Goal: Communication & Community: Ask a question

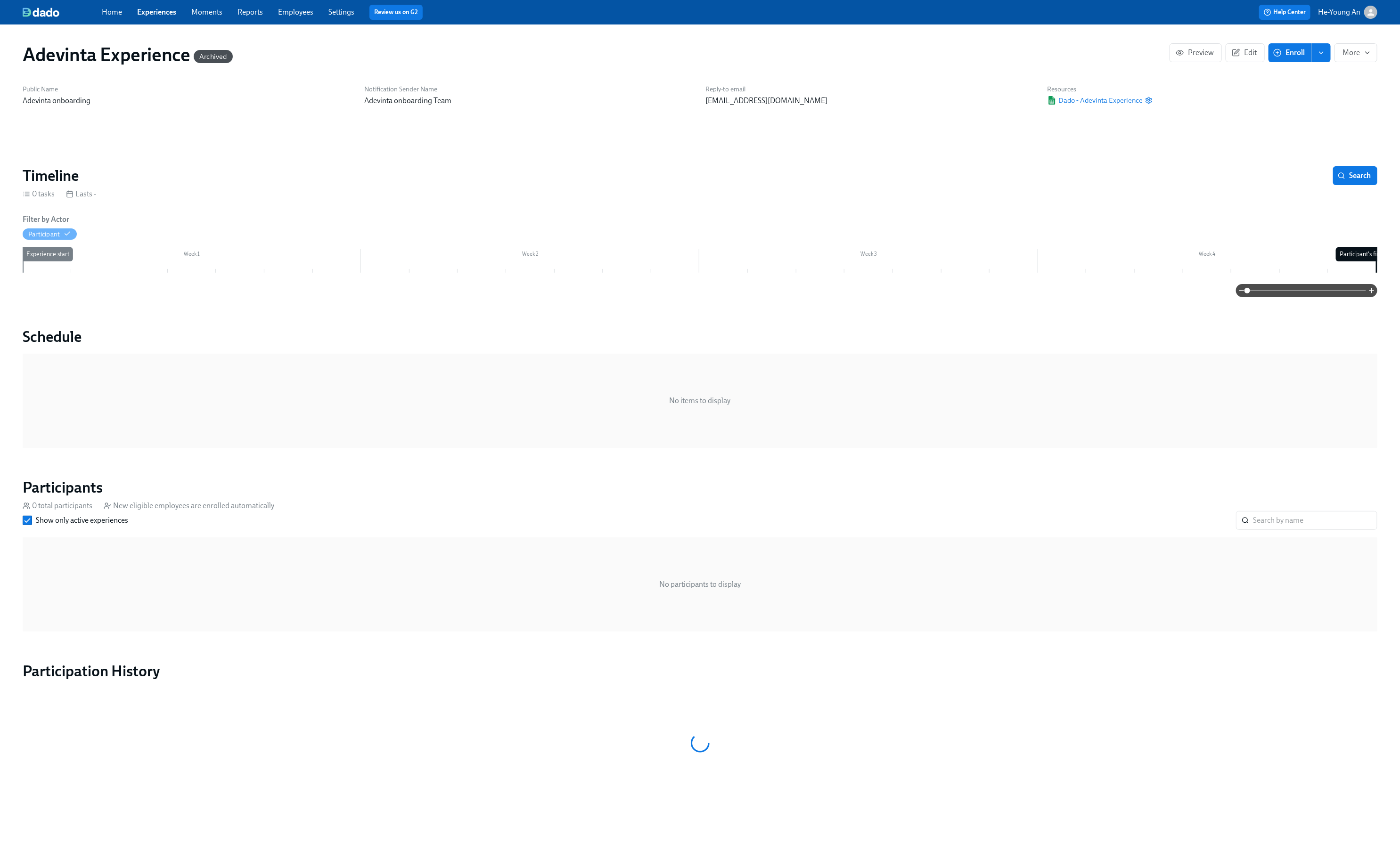
click at [164, 13] on span "Experiences" at bounding box center [157, 12] width 39 height 11
click at [164, 13] on link "Experiences" at bounding box center [157, 12] width 39 height 9
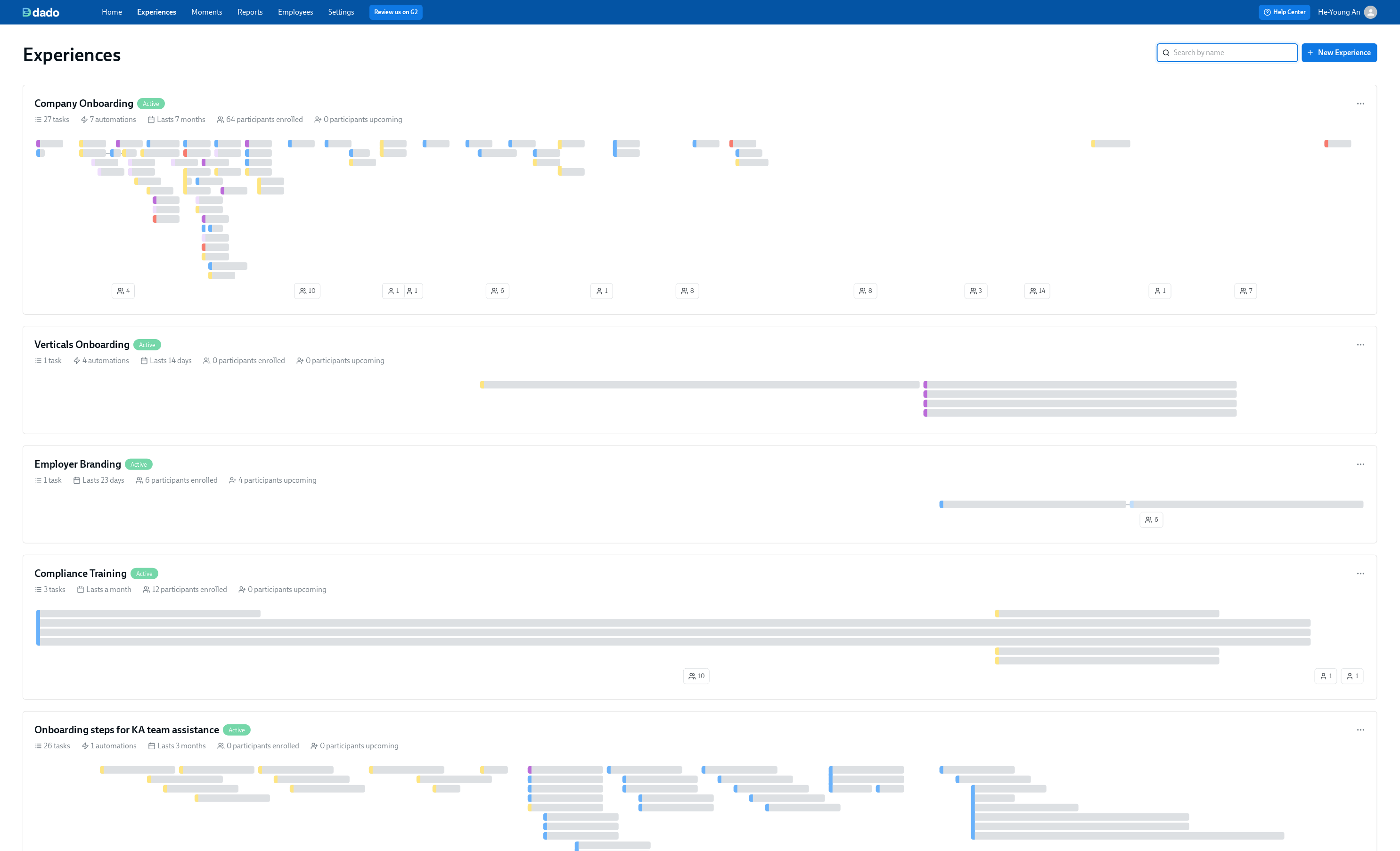
click at [1186, 58] on input "search" at bounding box center [1236, 53] width 124 height 19
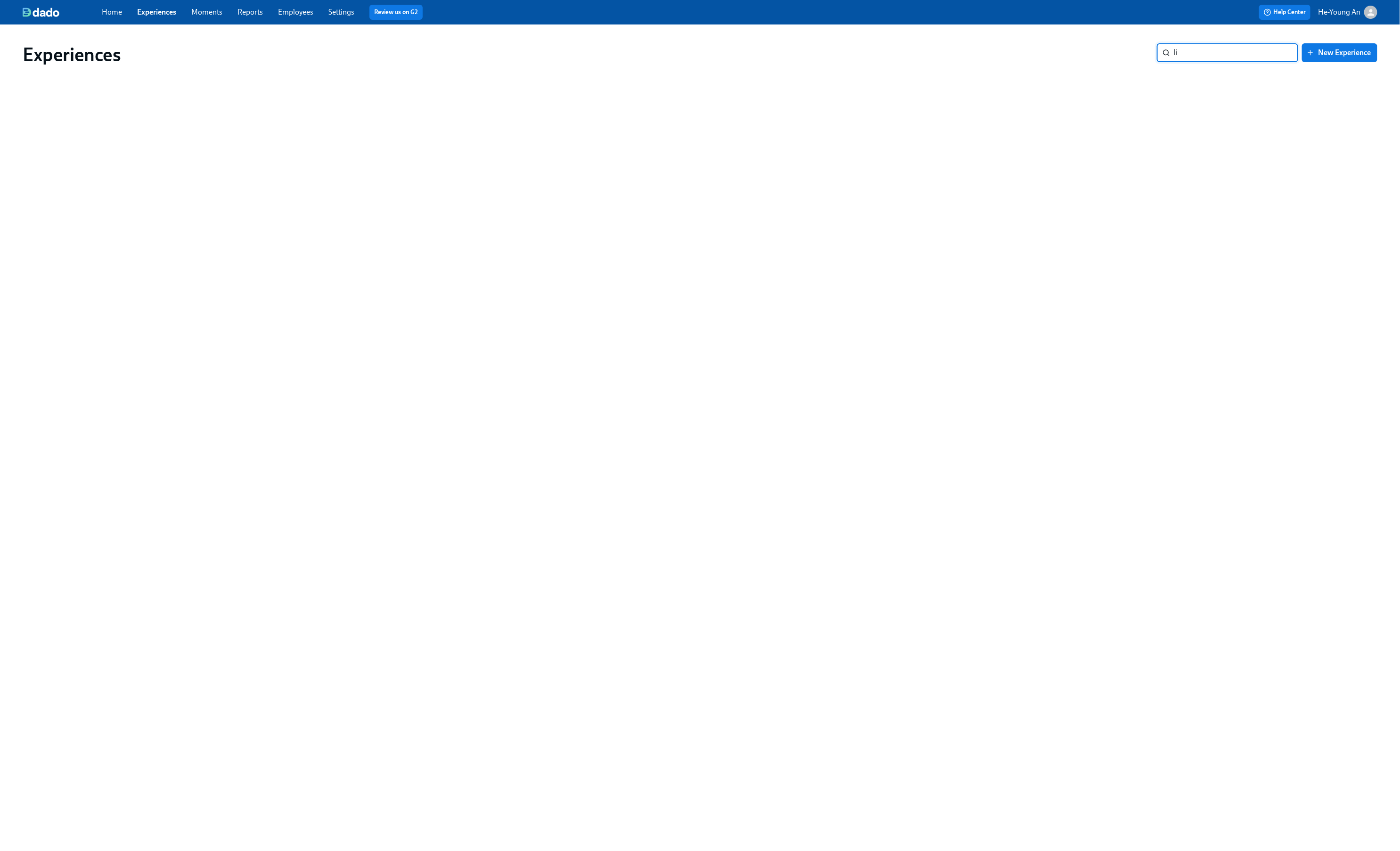
type input "l"
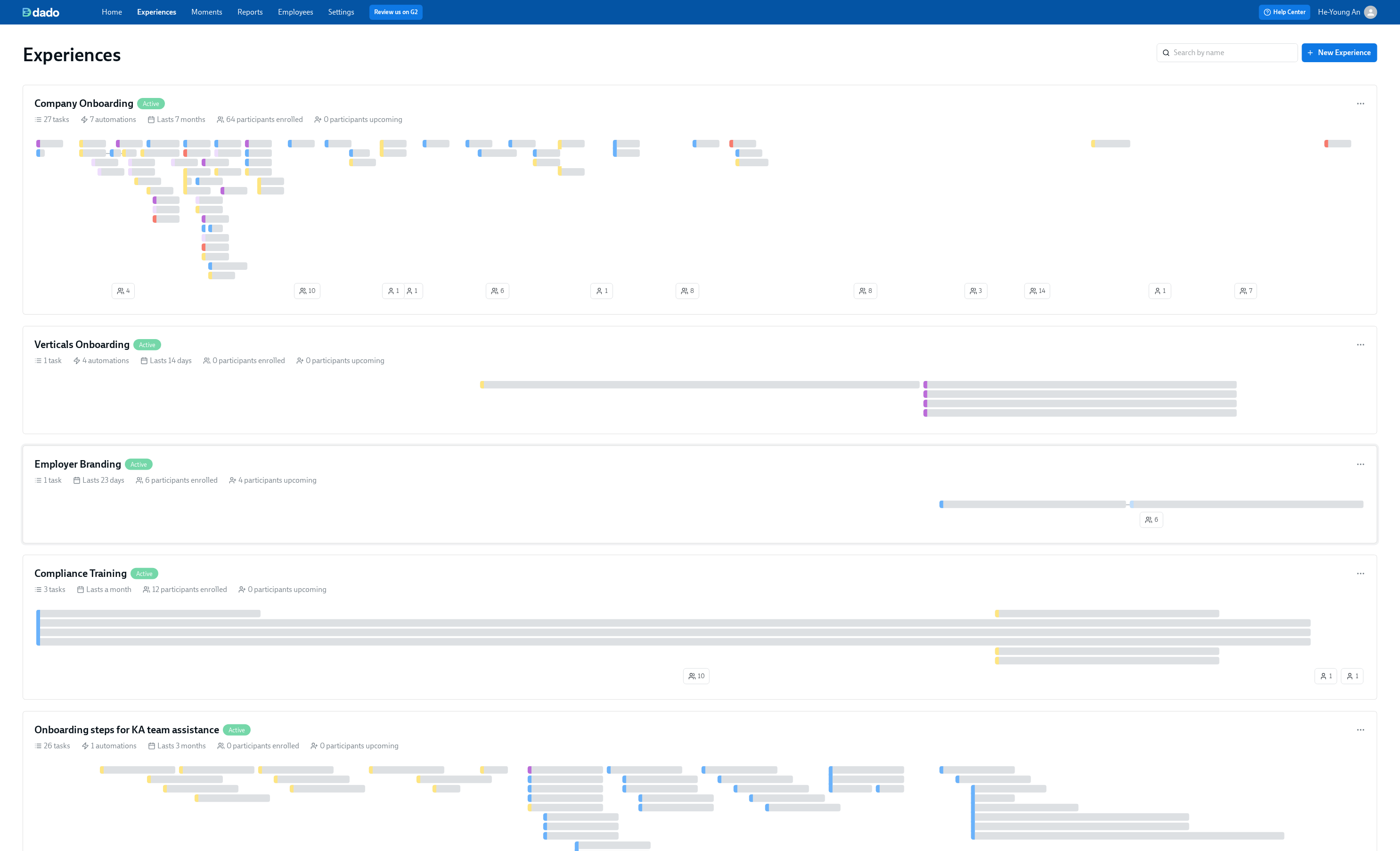
click at [251, 491] on div "Employer Branding Active 1 task Lasts 23 days 6 participants enrolled 4 partici…" at bounding box center [700, 495] width 1355 height 98
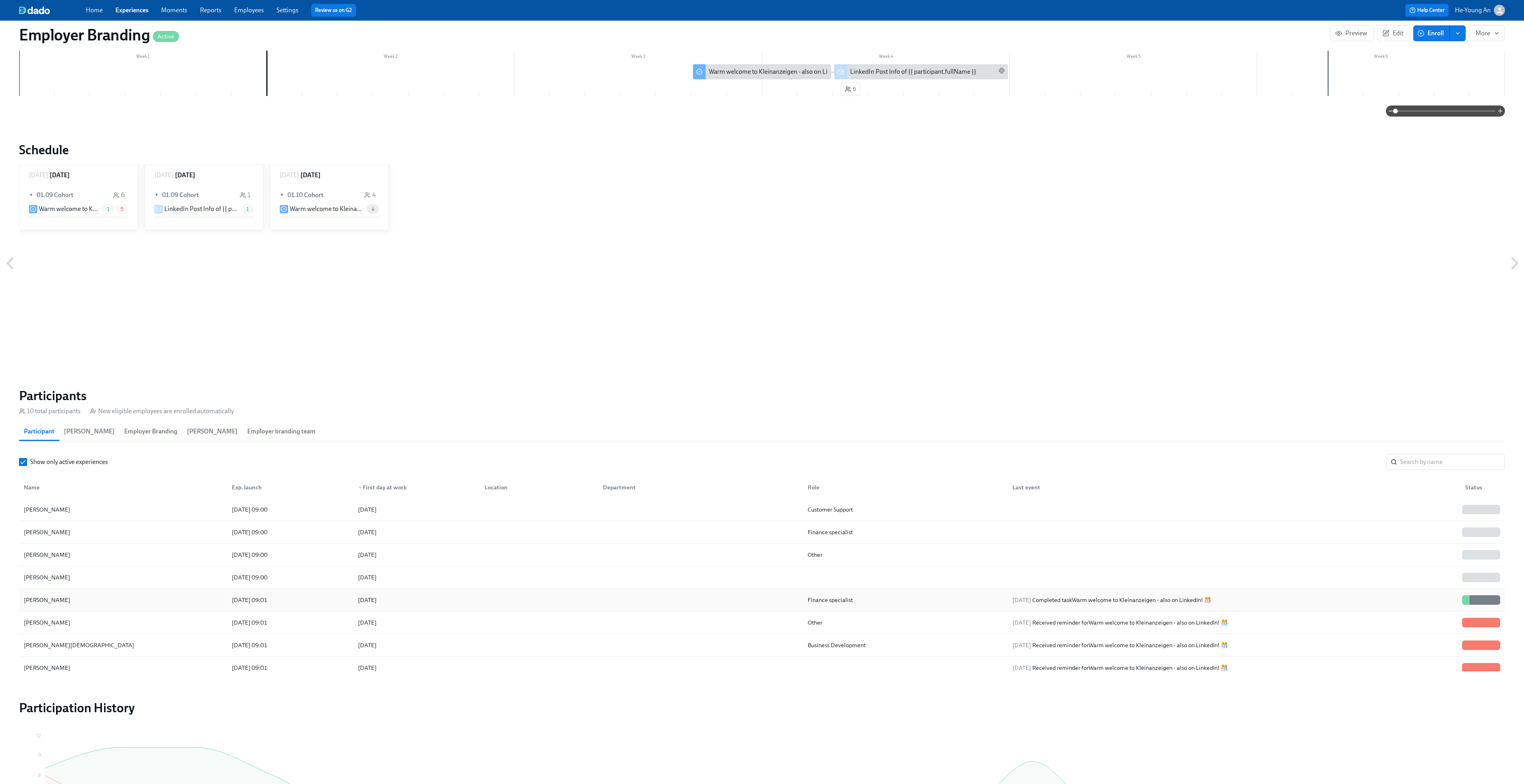
scroll to position [55, 0]
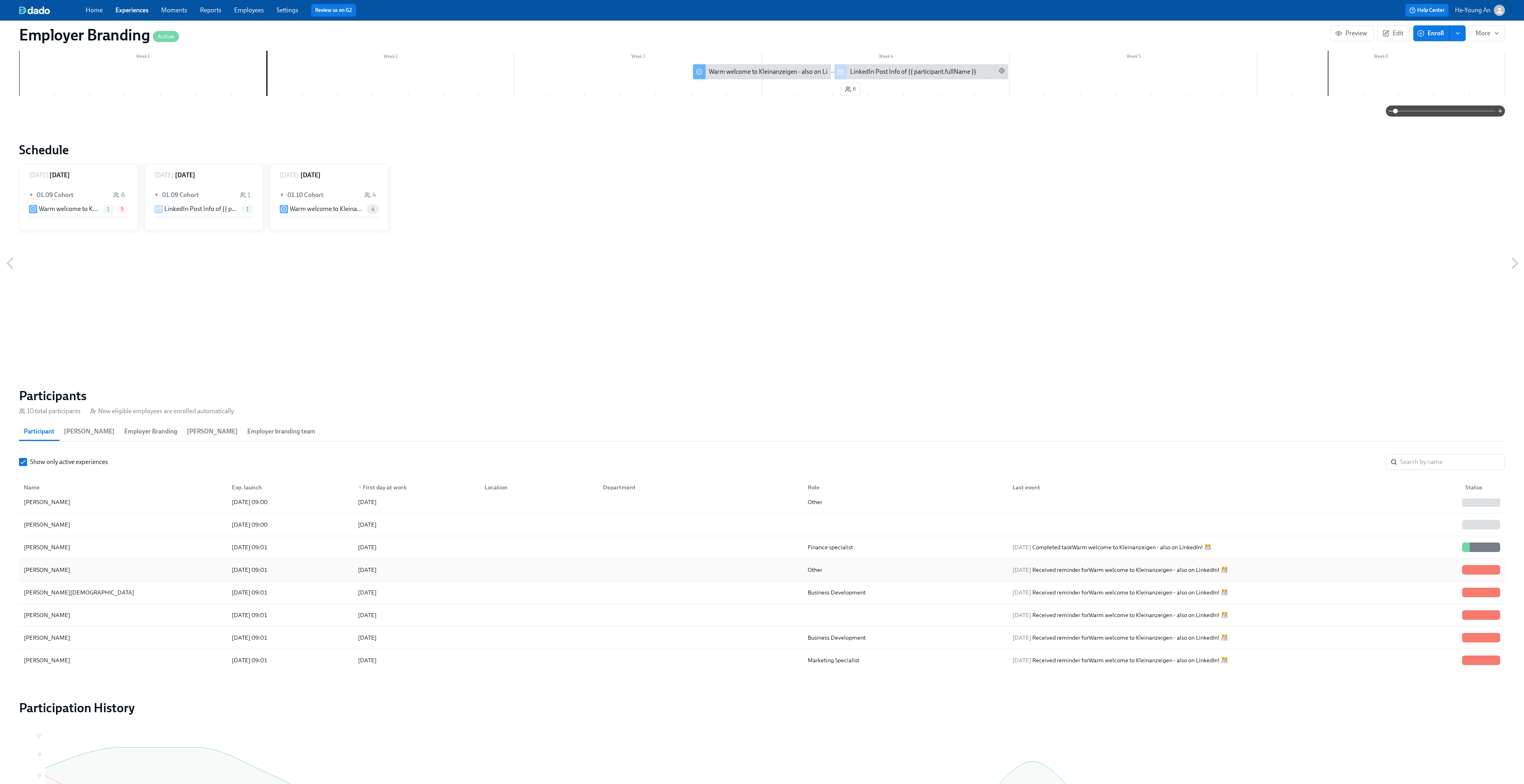
click at [1178, 566] on div at bounding box center [1465, 570] width 8 height 9
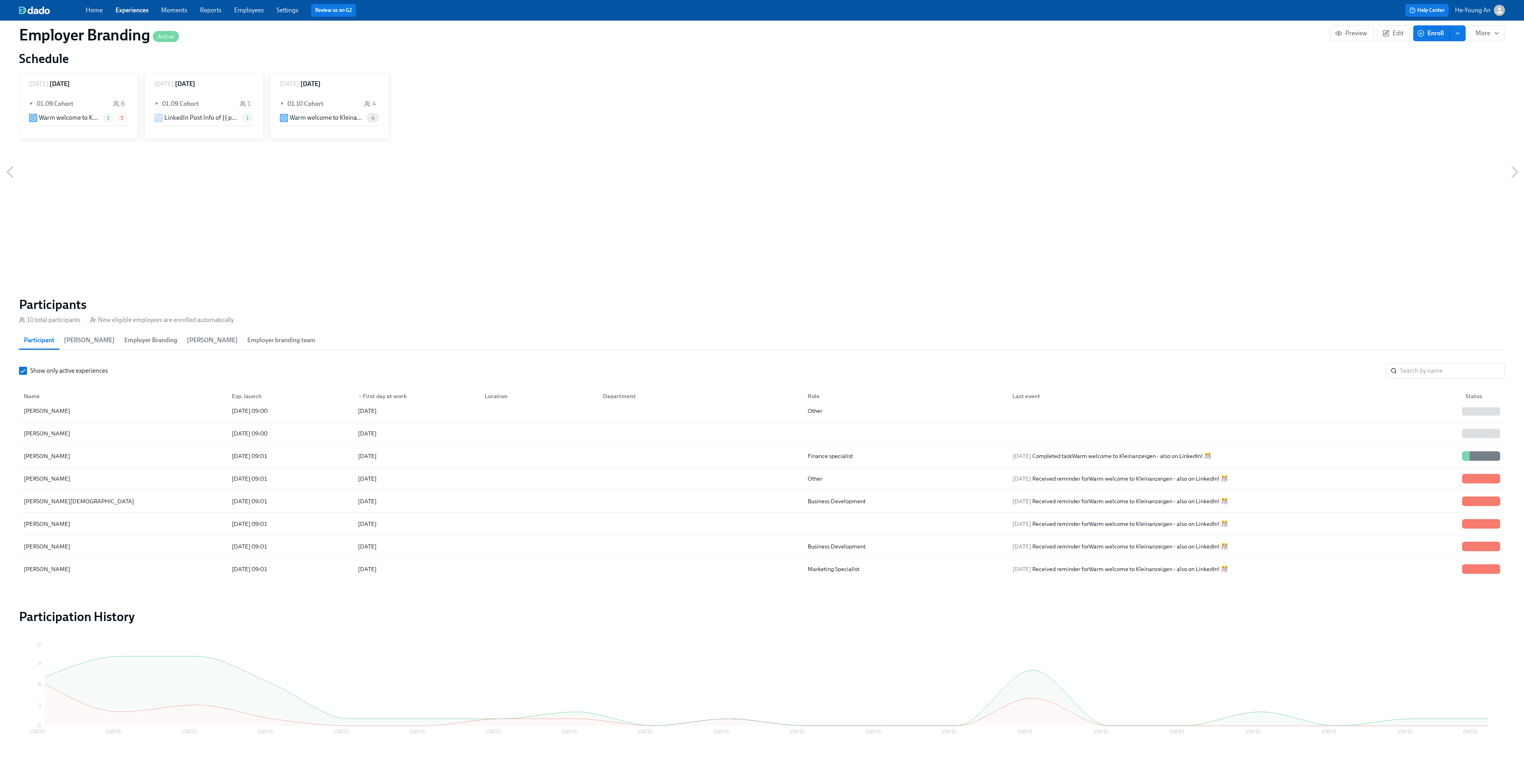
scroll to position [291, 0]
click at [176, 319] on div "New eligible employees are enrolled automatically" at bounding box center [162, 320] width 144 height 9
click at [58, 326] on section "Participants 10 total participants New eligible employees are enrolled automati…" at bounding box center [762, 440] width 1486 height 287
click at [1130, 457] on div "[DATE] Completed task Warm welcome to Kleinanzeigen - also on LinkedIn! 🎊" at bounding box center [1112, 456] width 205 height 9
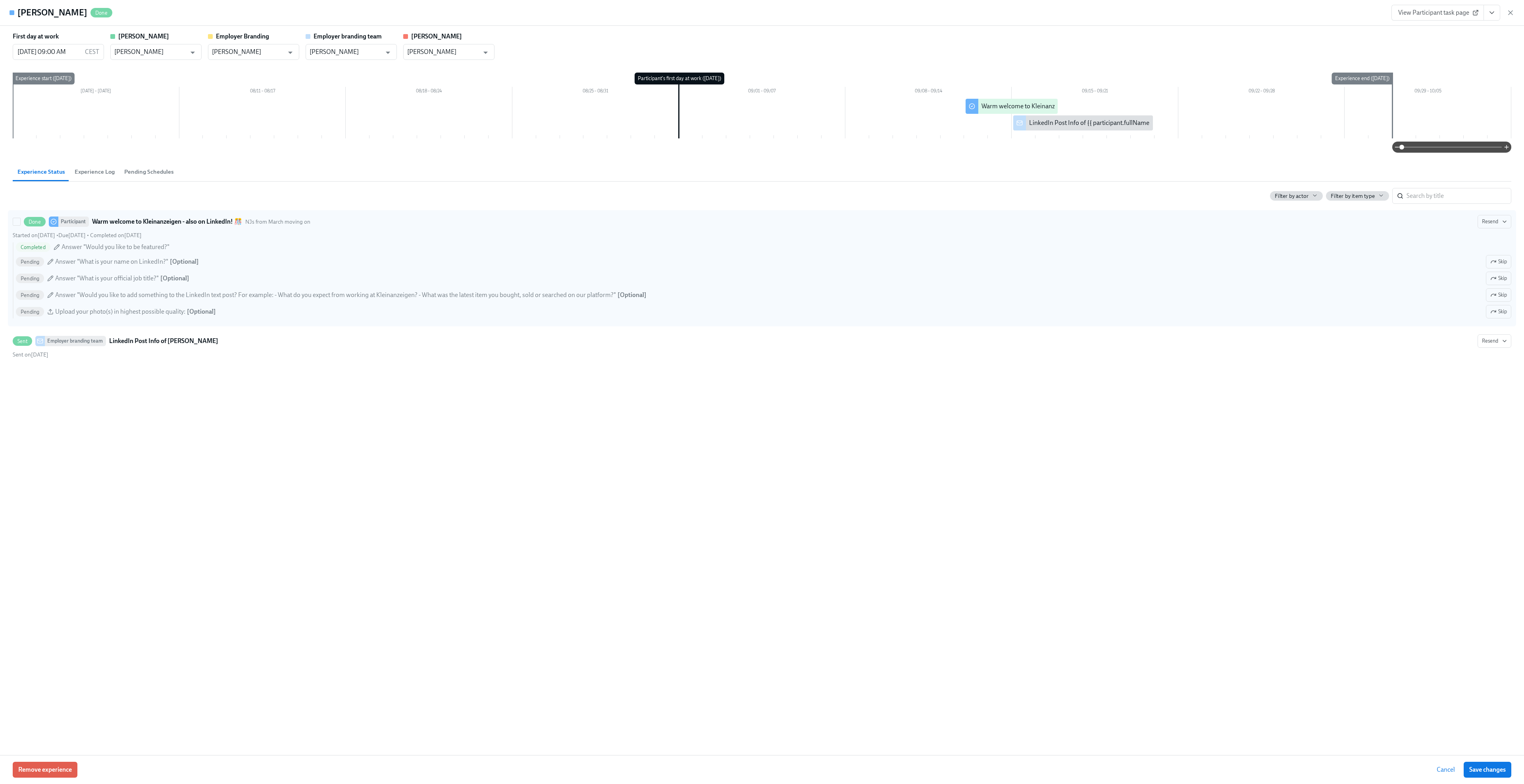
click at [169, 244] on div "Completed Answer "Would you like to be featured?"" at bounding box center [764, 247] width 1496 height 9
click at [20, 225] on input "Done Participant Warm welcome to Kleinanzeigen - also on LinkedIn! 🎊 NJs from M…" at bounding box center [17, 222] width 7 height 7
checkbox input "true"
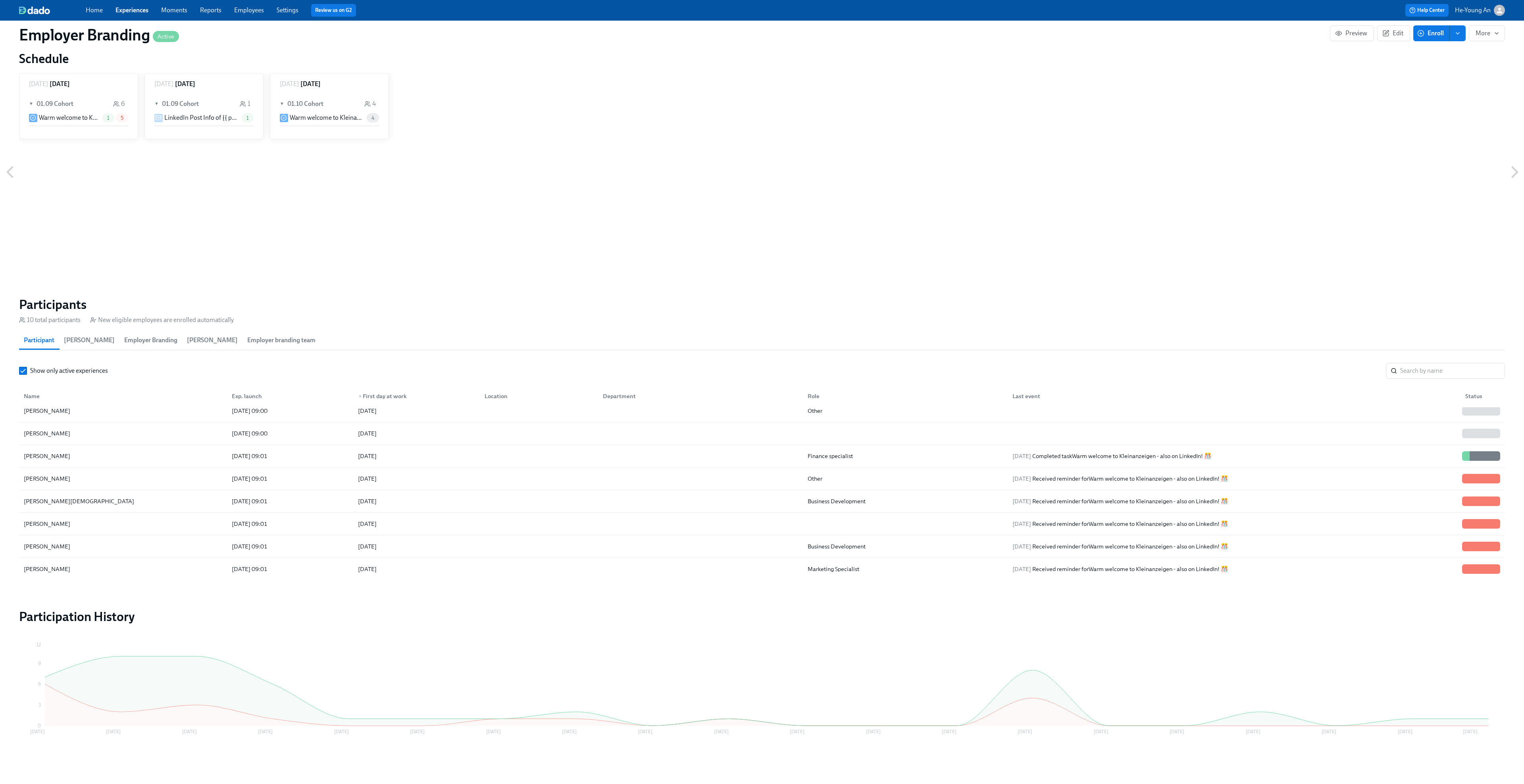
click at [293, 342] on span "Employer branding team" at bounding box center [281, 340] width 68 height 11
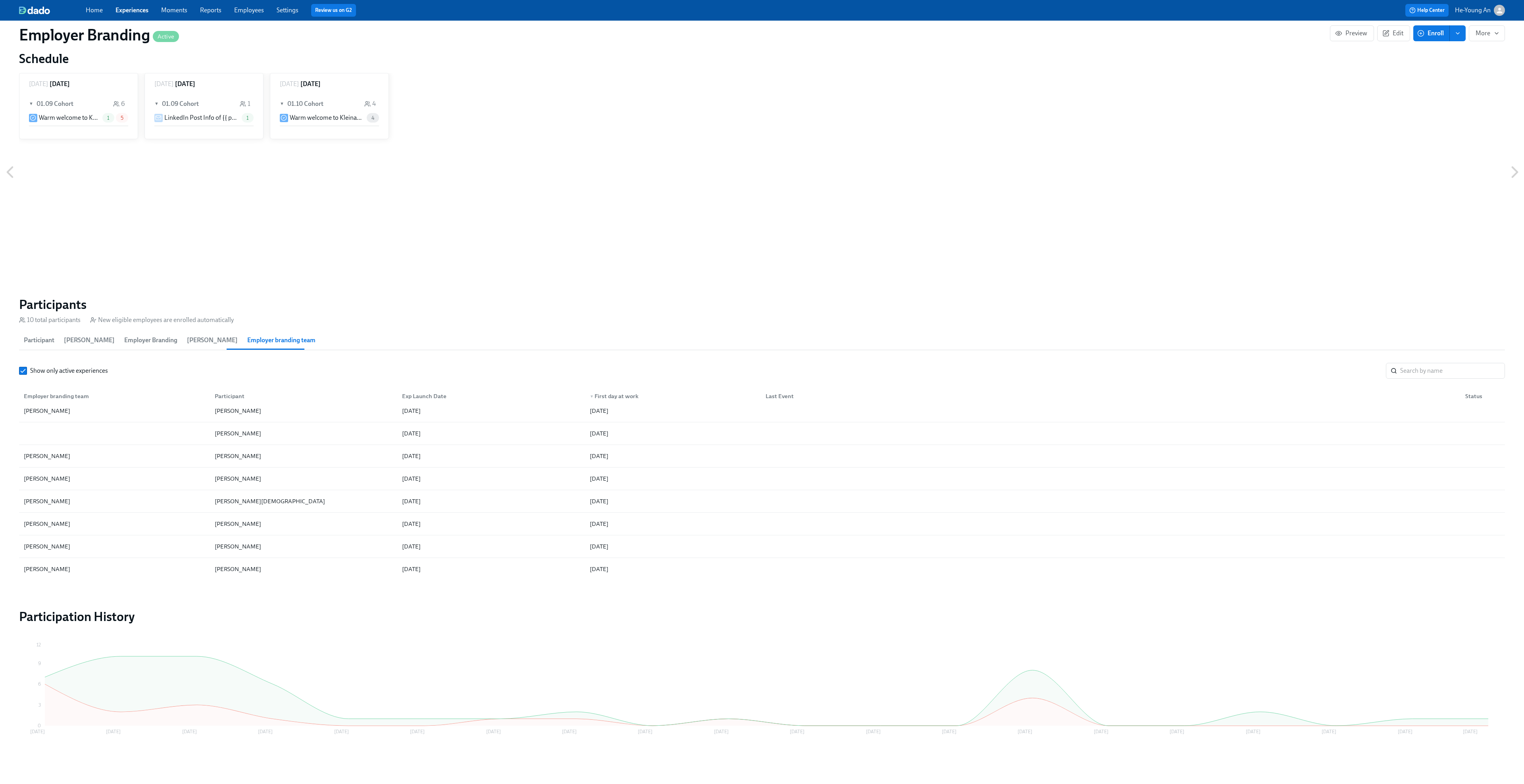
click at [196, 341] on span "[PERSON_NAME]" at bounding box center [212, 340] width 51 height 11
click at [124, 342] on span "Employer Branding" at bounding box center [151, 340] width 53 height 11
click at [75, 335] on span "[PERSON_NAME]" at bounding box center [89, 340] width 51 height 11
click at [34, 339] on span "Participant" at bounding box center [39, 340] width 31 height 11
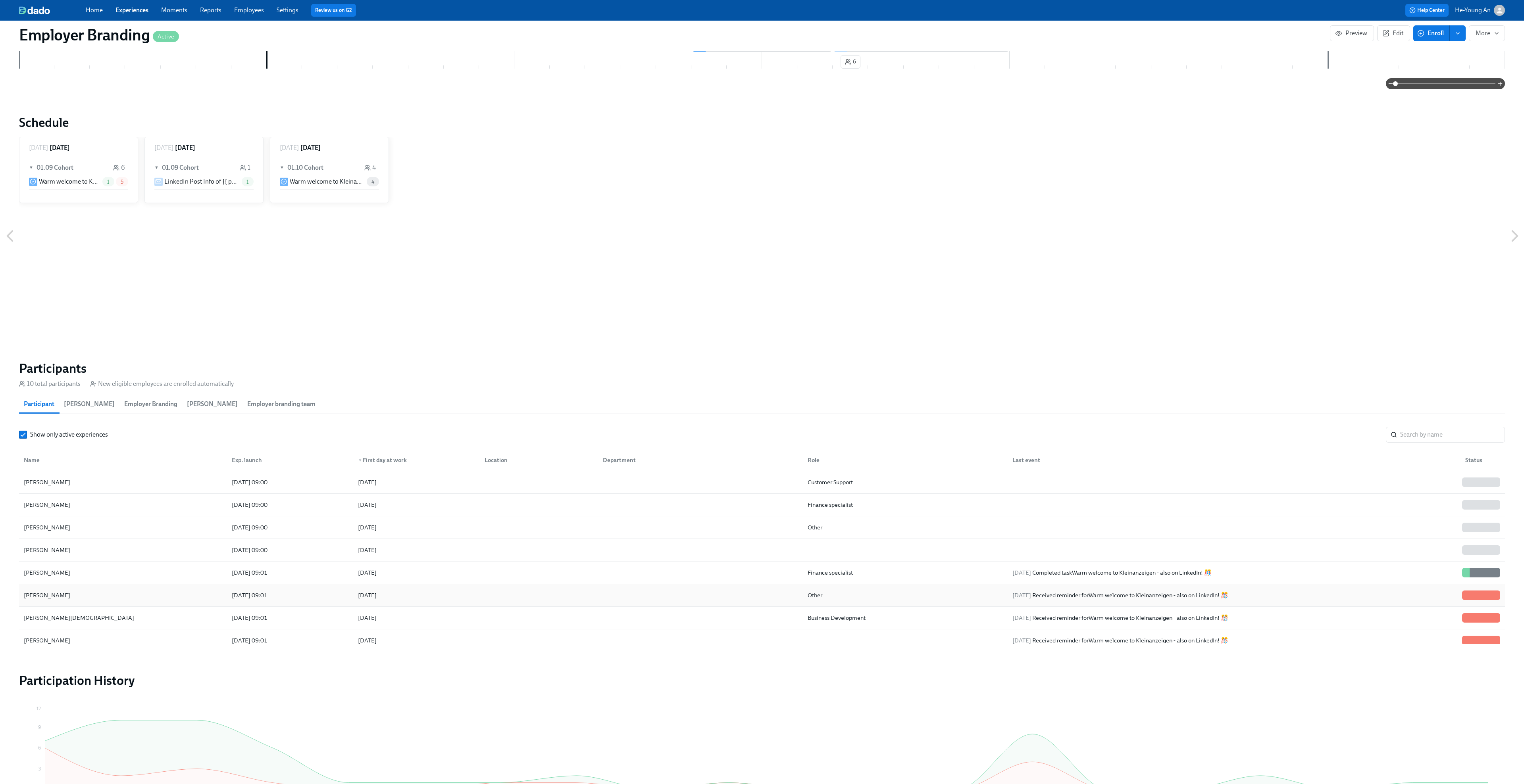
scroll to position [234, 0]
click at [287, 393] on span "Employer branding team" at bounding box center [281, 396] width 68 height 11
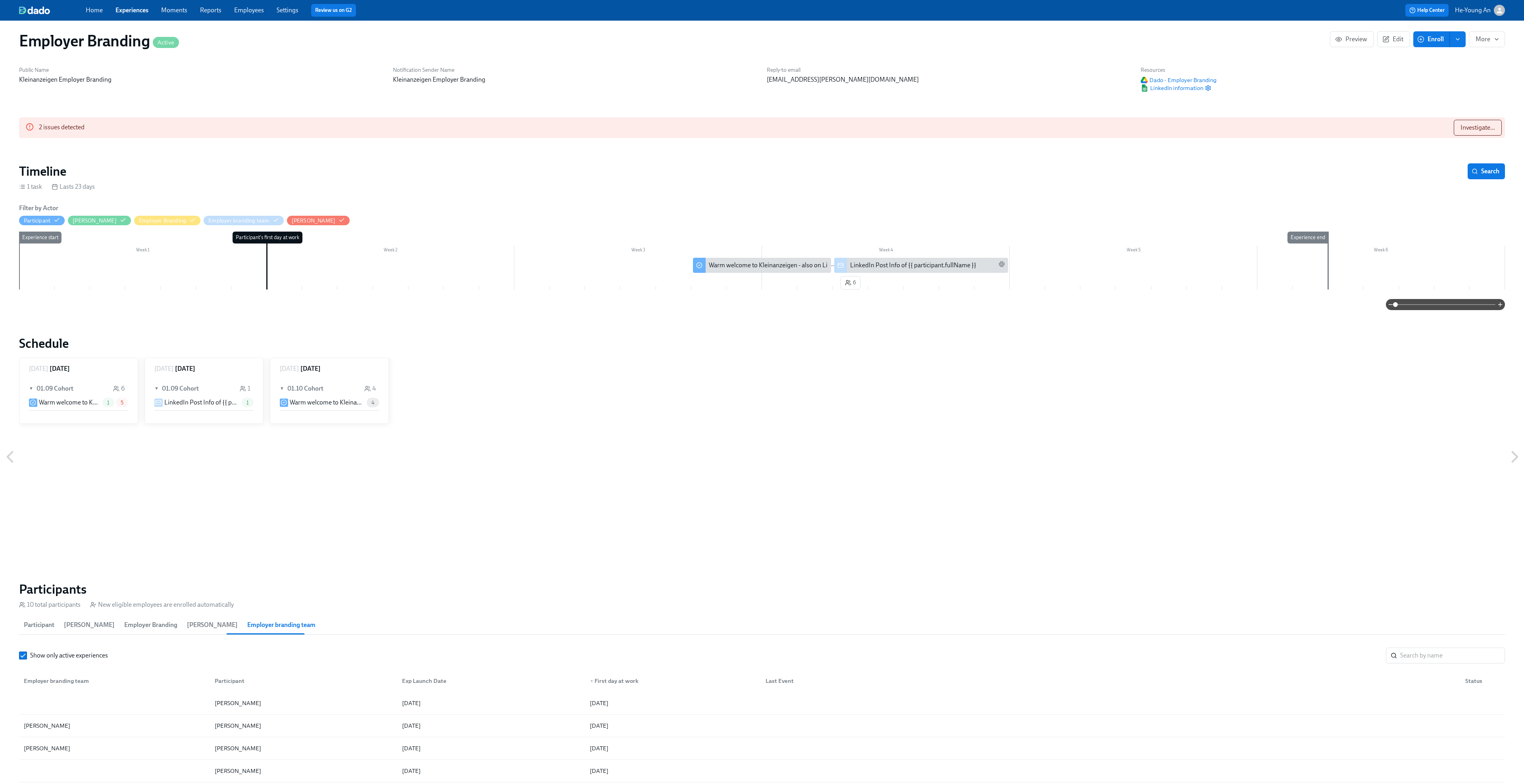
scroll to position [0, 0]
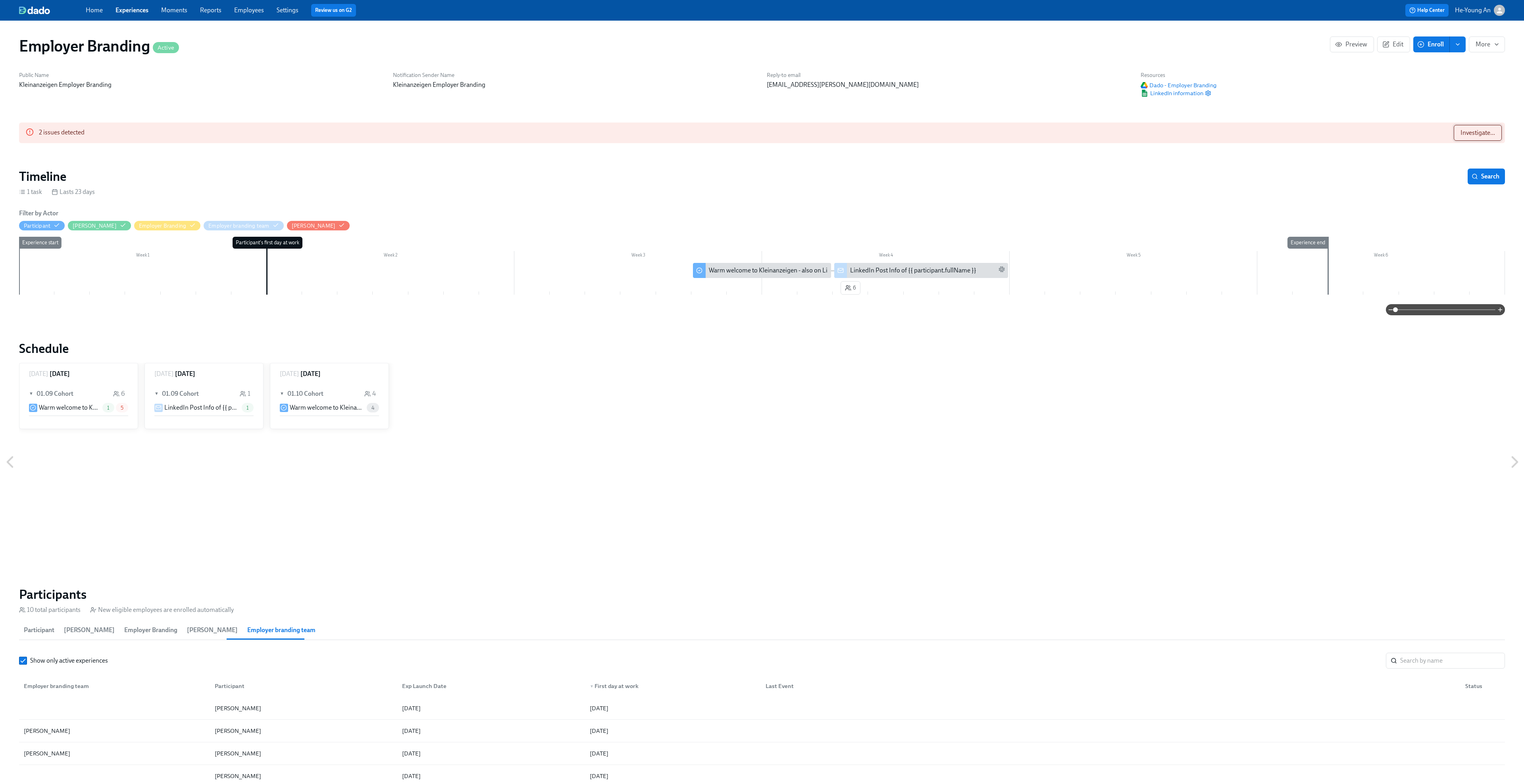
click at [1178, 129] on span "Investigate..." at bounding box center [1478, 132] width 34 height 8
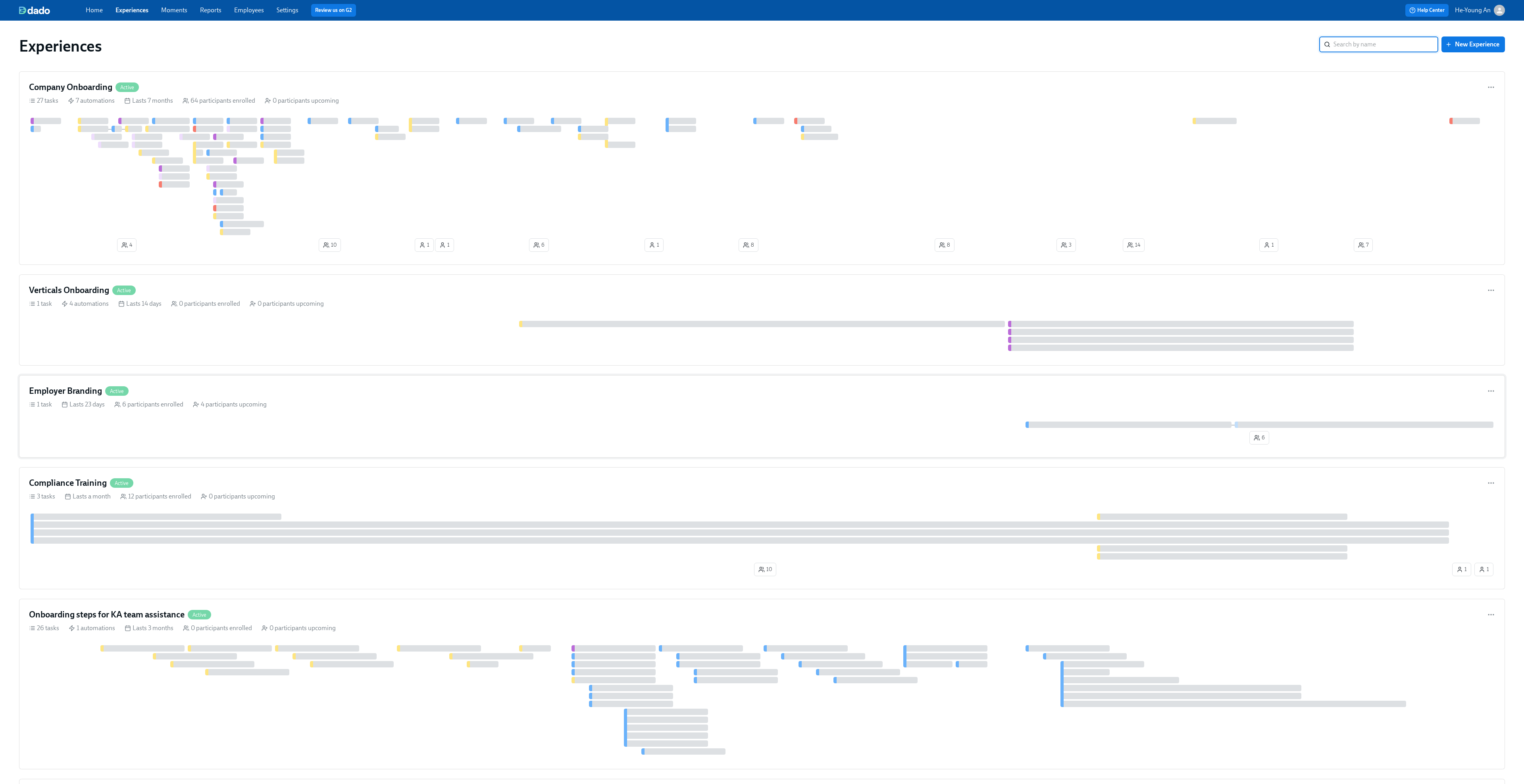
click at [215, 390] on div "Employer Branding Active" at bounding box center [762, 391] width 1466 height 12
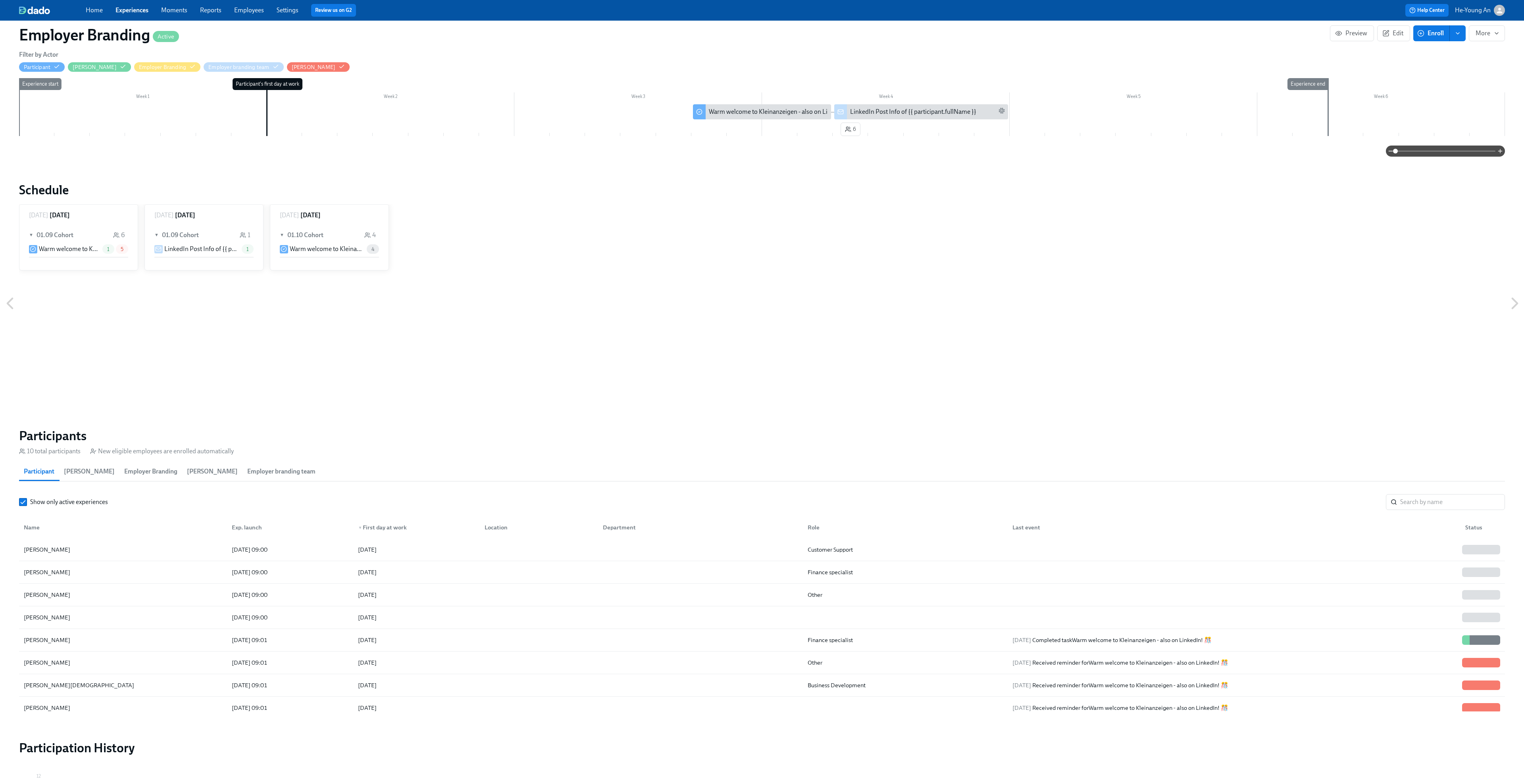
scroll to position [184, 0]
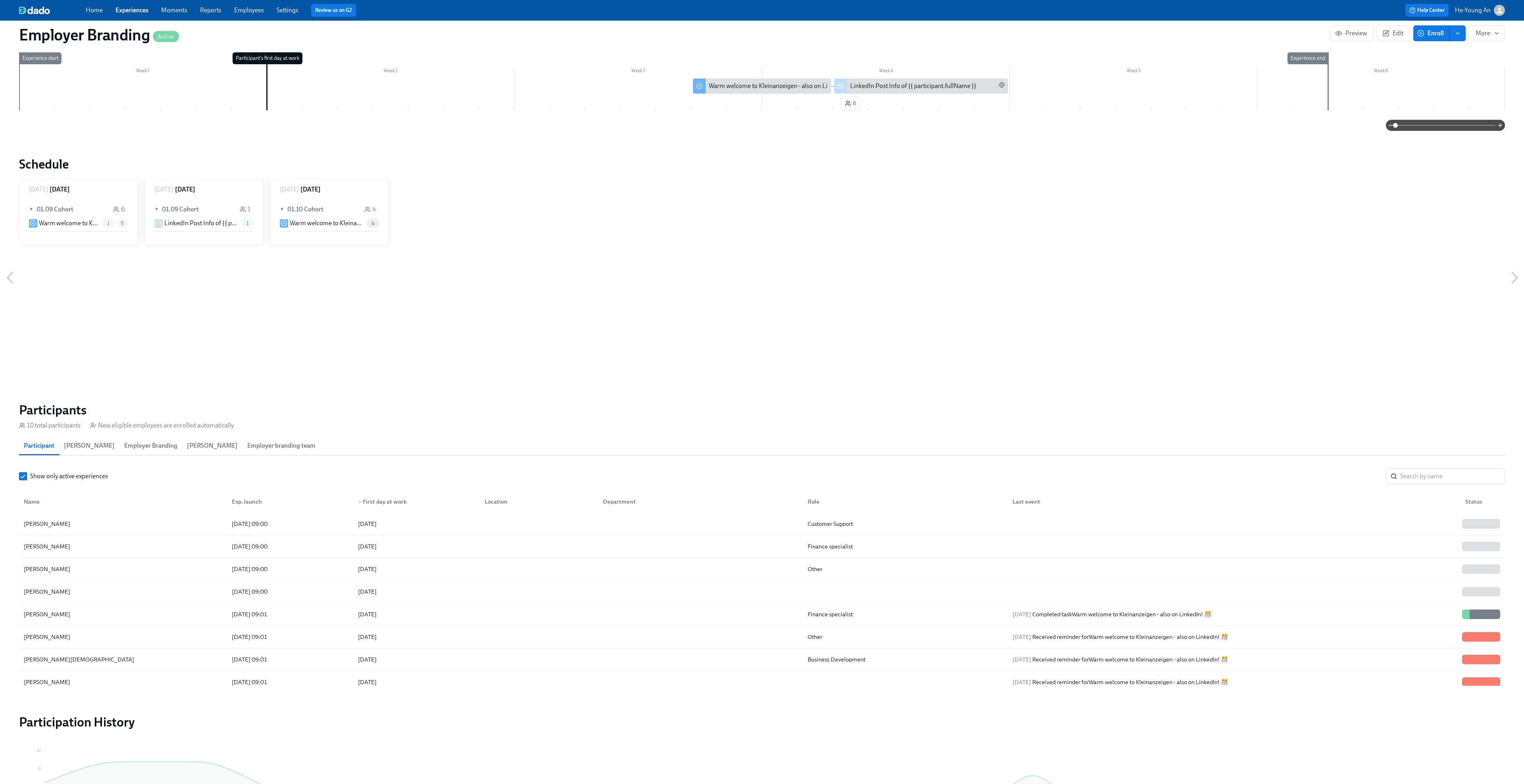
click at [282, 448] on span "Employer branding team" at bounding box center [281, 446] width 68 height 11
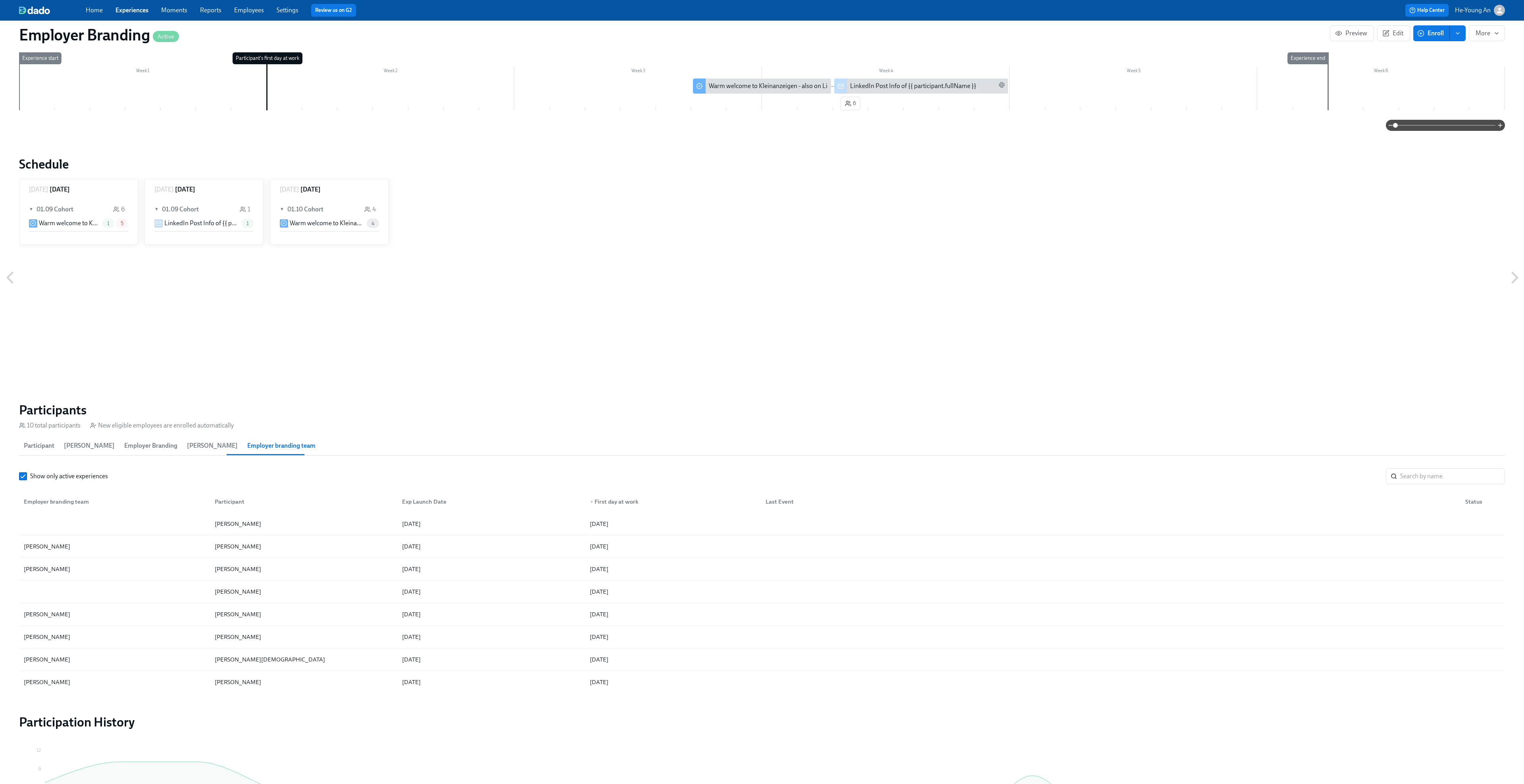
click at [150, 451] on span "Employer Branding" at bounding box center [151, 446] width 53 height 11
click at [75, 443] on span "[PERSON_NAME]" at bounding box center [89, 446] width 51 height 11
click at [198, 446] on span "[PERSON_NAME]" at bounding box center [212, 446] width 51 height 11
click at [279, 451] on span "Employer branding team" at bounding box center [281, 446] width 68 height 11
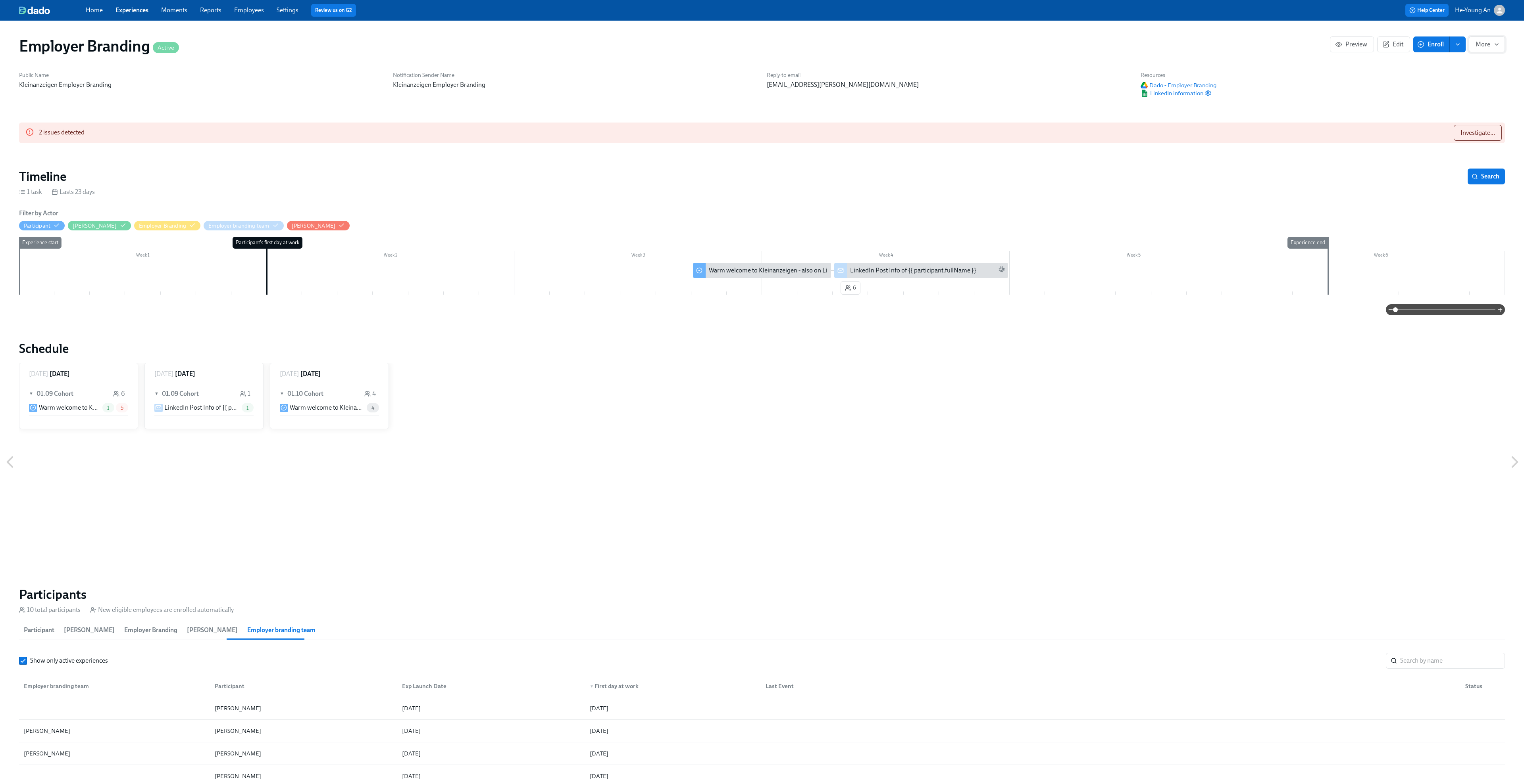
click at [1178, 47] on span "More" at bounding box center [1487, 44] width 22 height 8
click at [1178, 34] on div at bounding box center [762, 392] width 1524 height 784
click at [1178, 11] on p "He-Young An" at bounding box center [1473, 10] width 35 height 9
click at [250, 9] on div at bounding box center [762, 392] width 1524 height 784
click at [250, 9] on div "Kleinanzeigen Sign out" at bounding box center [762, 392] width 1524 height 784
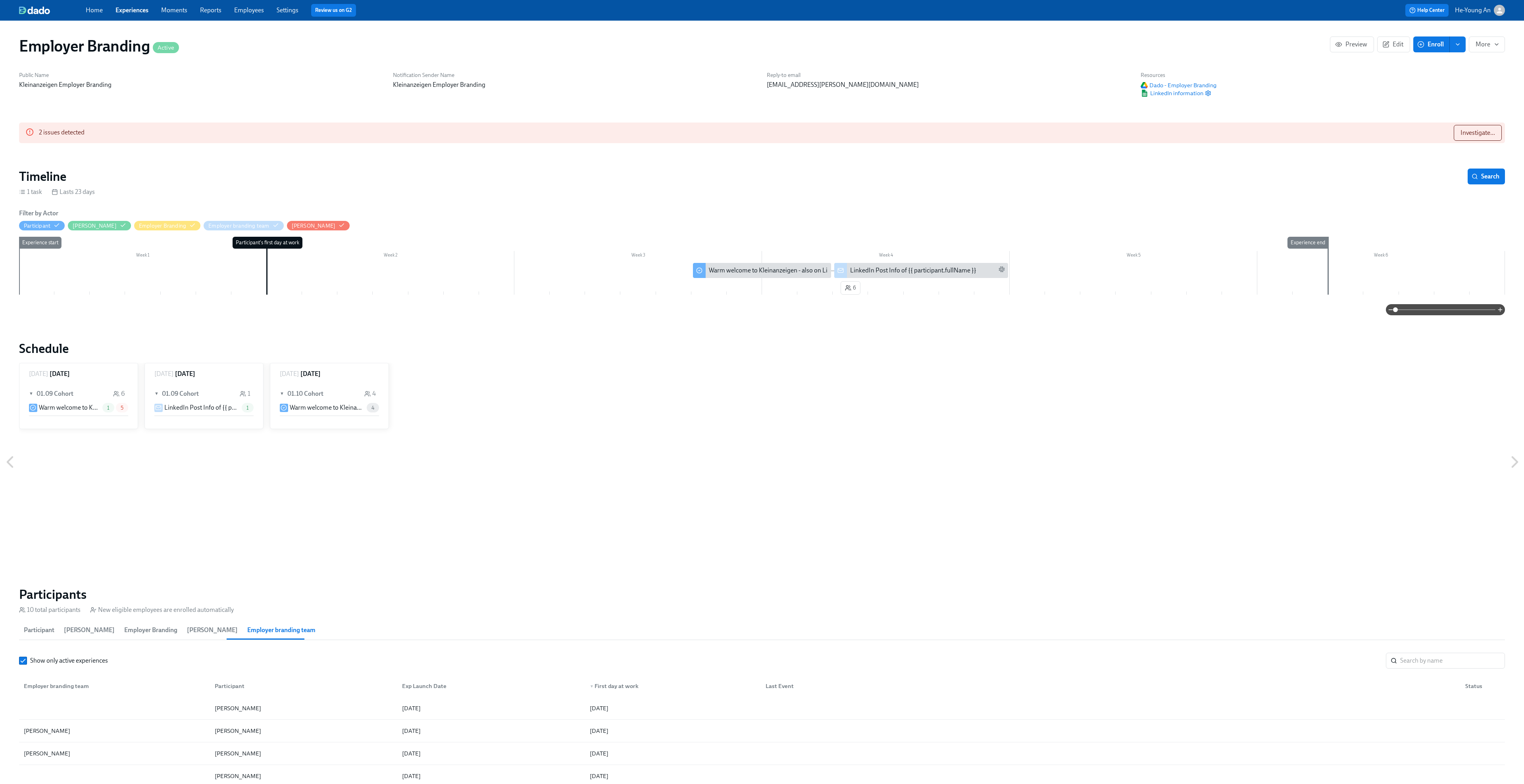
click at [283, 11] on link "Settings" at bounding box center [288, 10] width 22 height 8
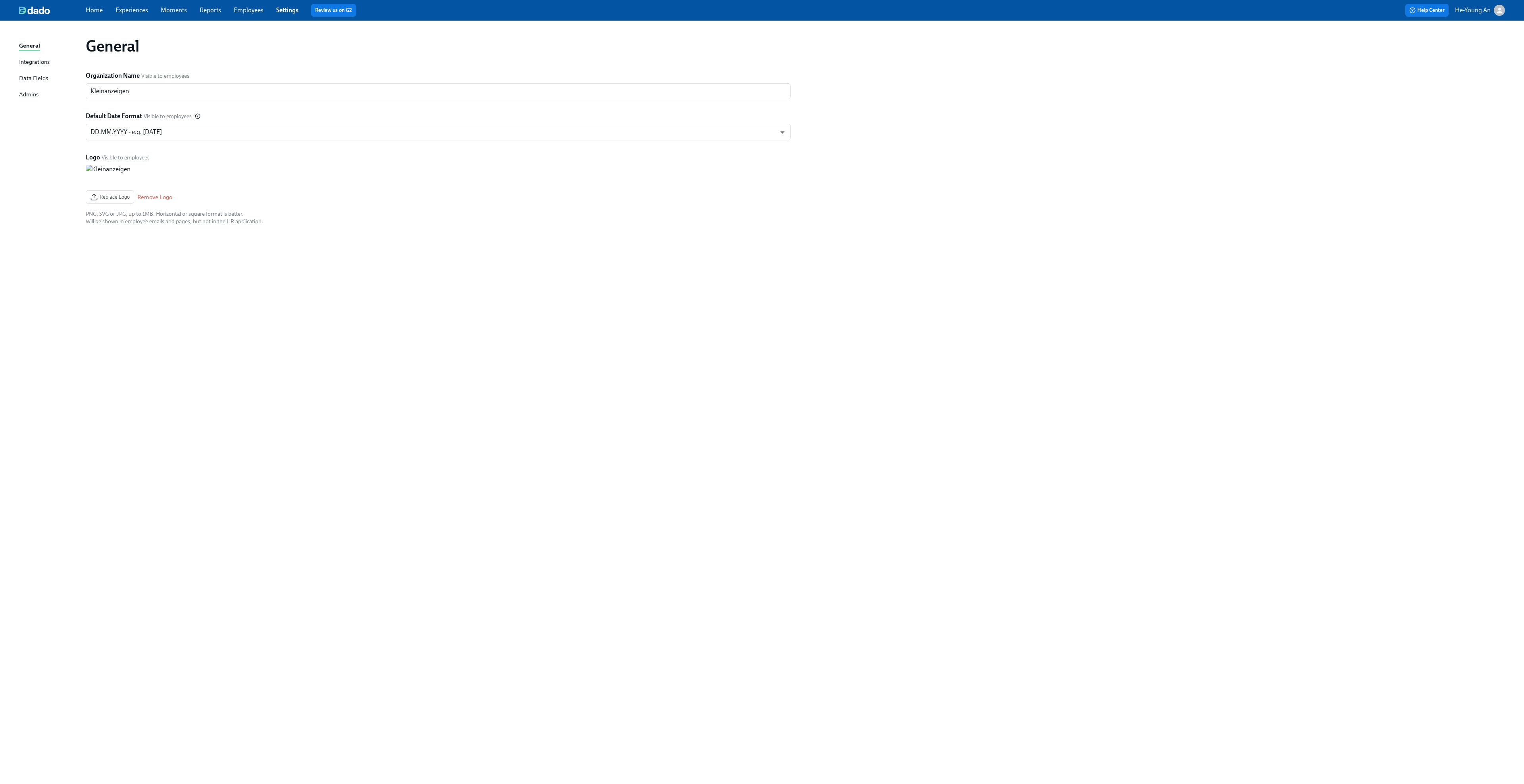
click at [41, 91] on link "Admins" at bounding box center [49, 95] width 60 height 10
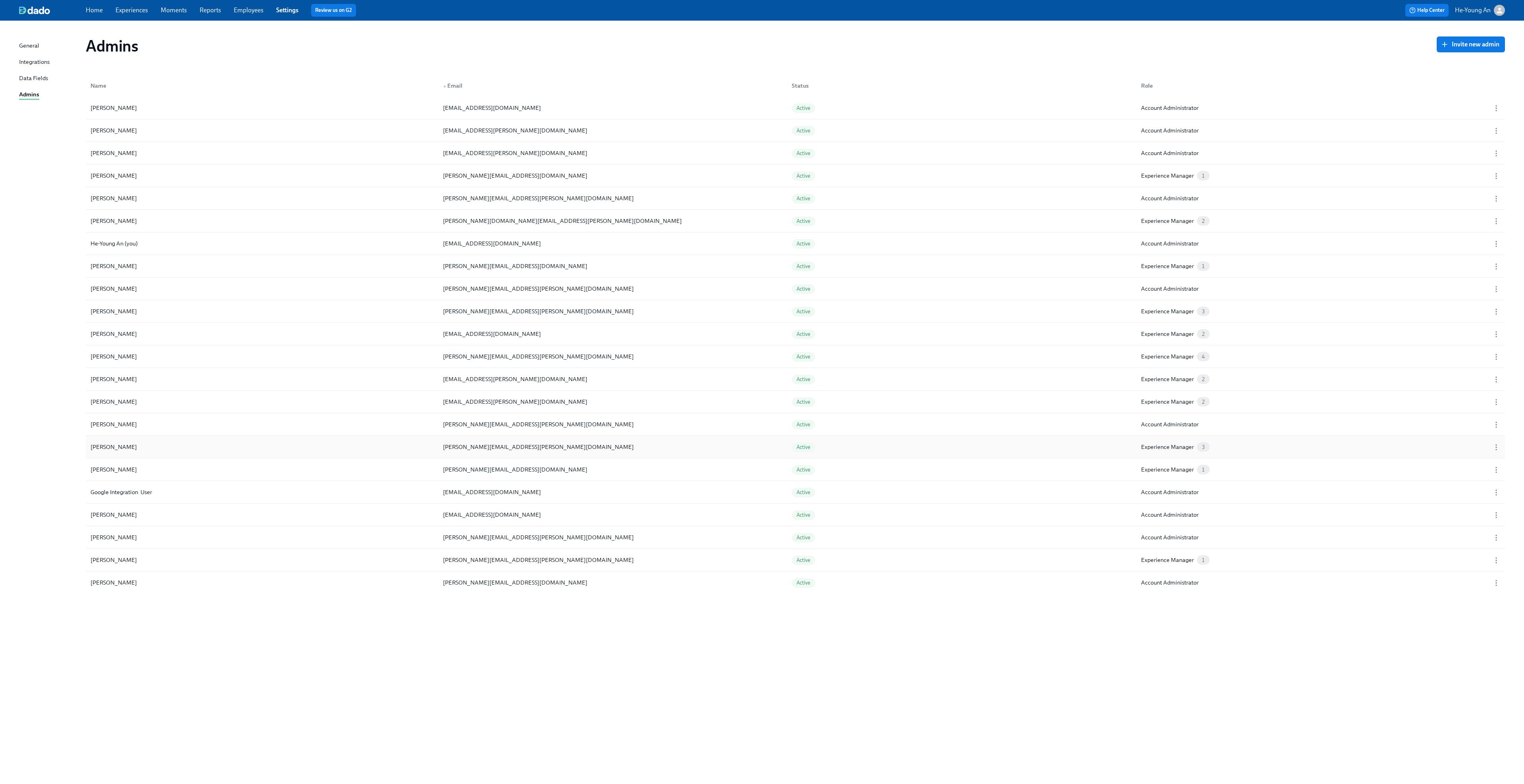
click at [1178, 450] on div "Experience Manager 3" at bounding box center [1309, 447] width 349 height 16
click at [1178, 446] on div at bounding box center [1494, 447] width 20 height 9
click at [1178, 447] on icon "button" at bounding box center [1496, 447] width 8 height 8
click at [1178, 446] on li "Edit..." at bounding box center [1475, 450] width 86 height 14
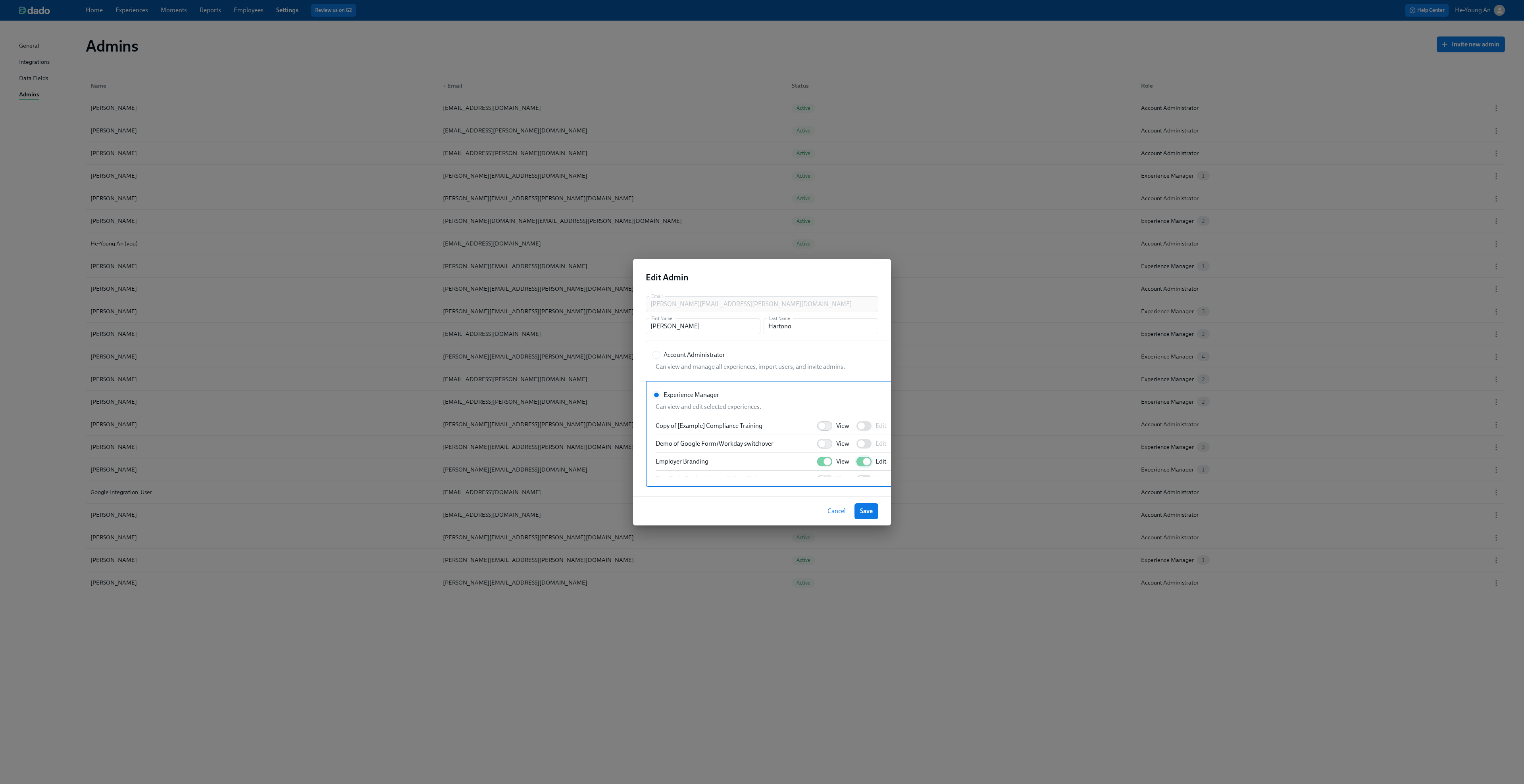
scroll to position [196, 0]
click at [868, 511] on span "Save" at bounding box center [866, 511] width 12 height 8
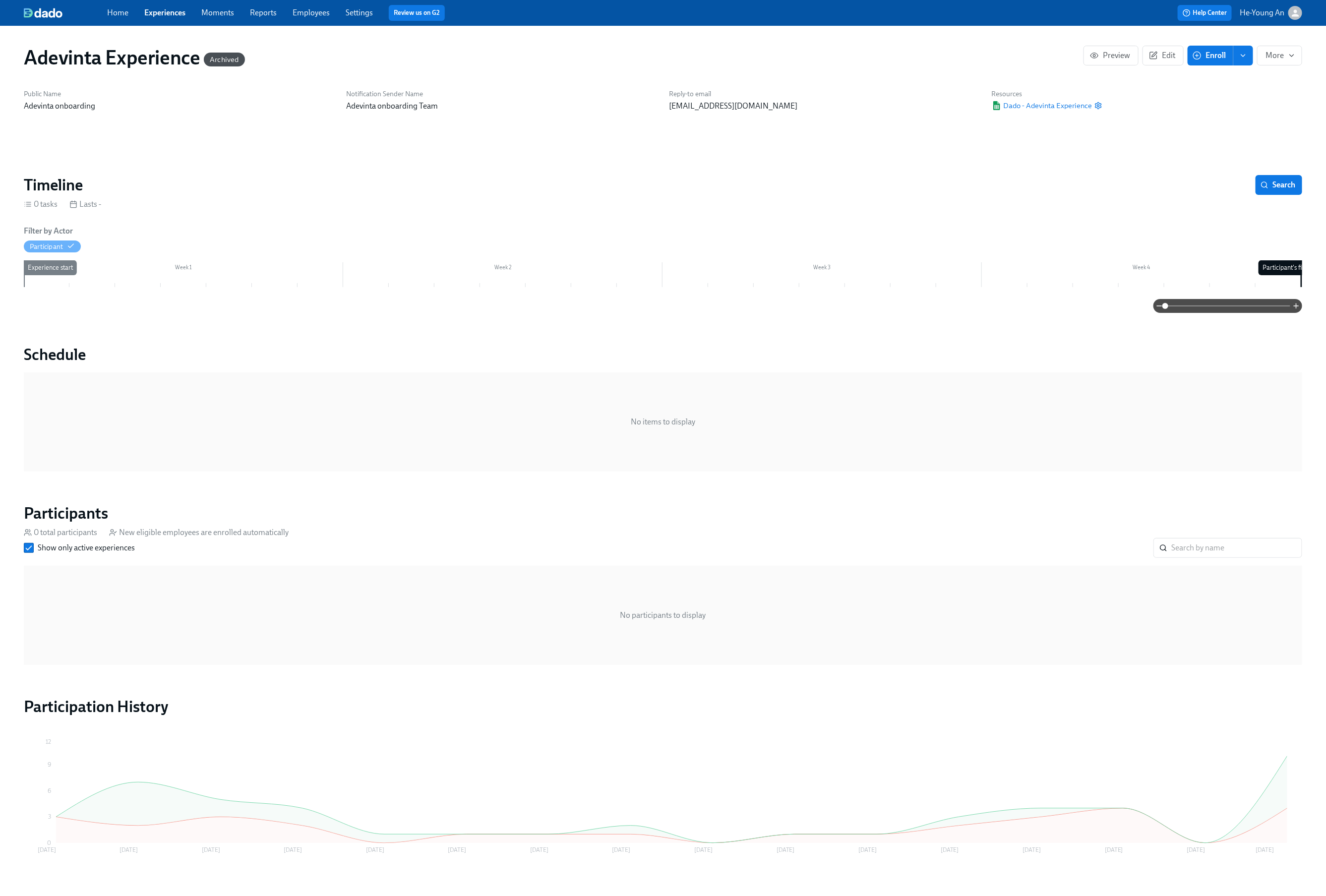
click at [168, 16] on span "Experiences" at bounding box center [165, 13] width 41 height 11
click at [172, 13] on link "Experiences" at bounding box center [165, 13] width 41 height 10
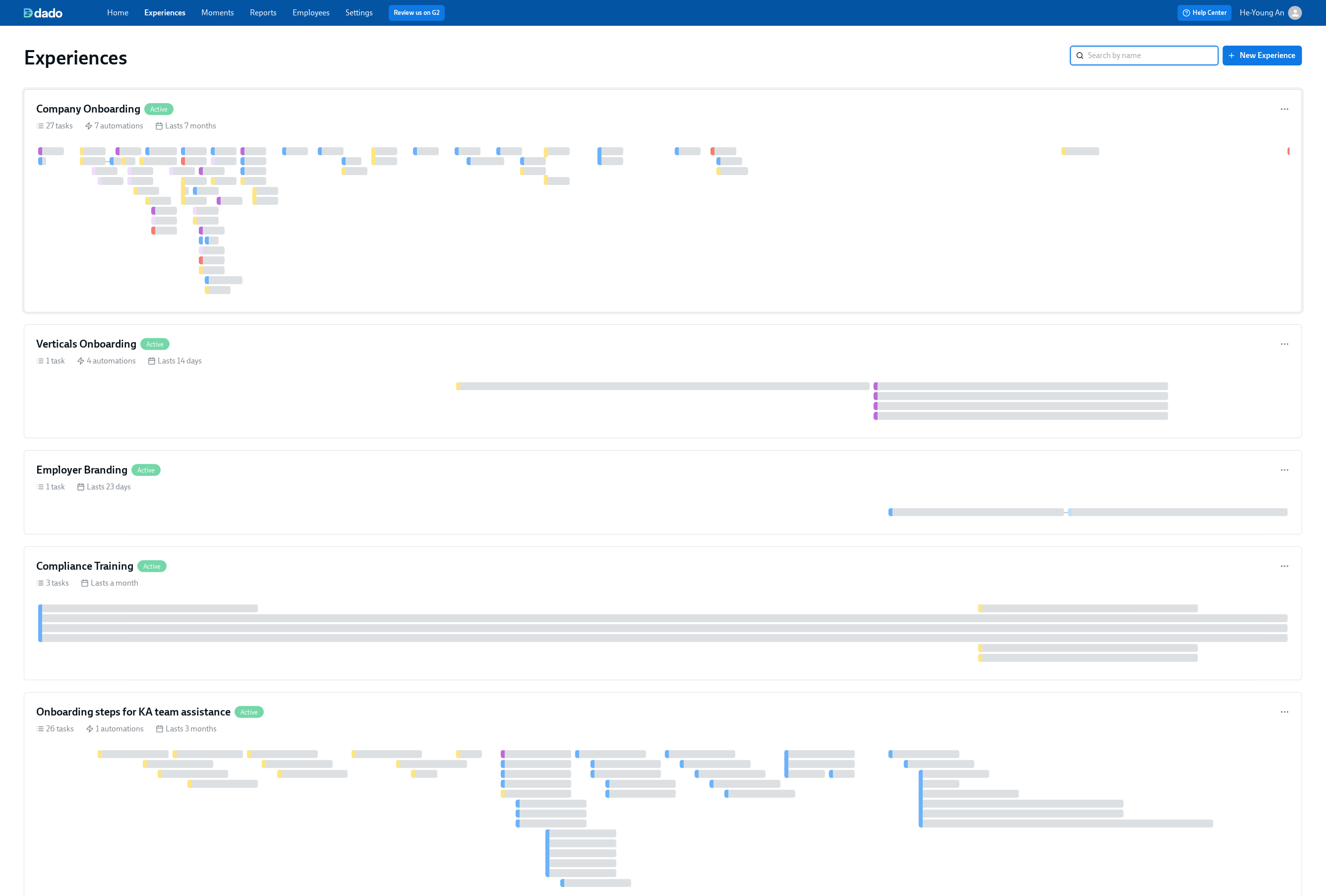
click at [442, 252] on div at bounding box center [681, 220] width 1291 height 147
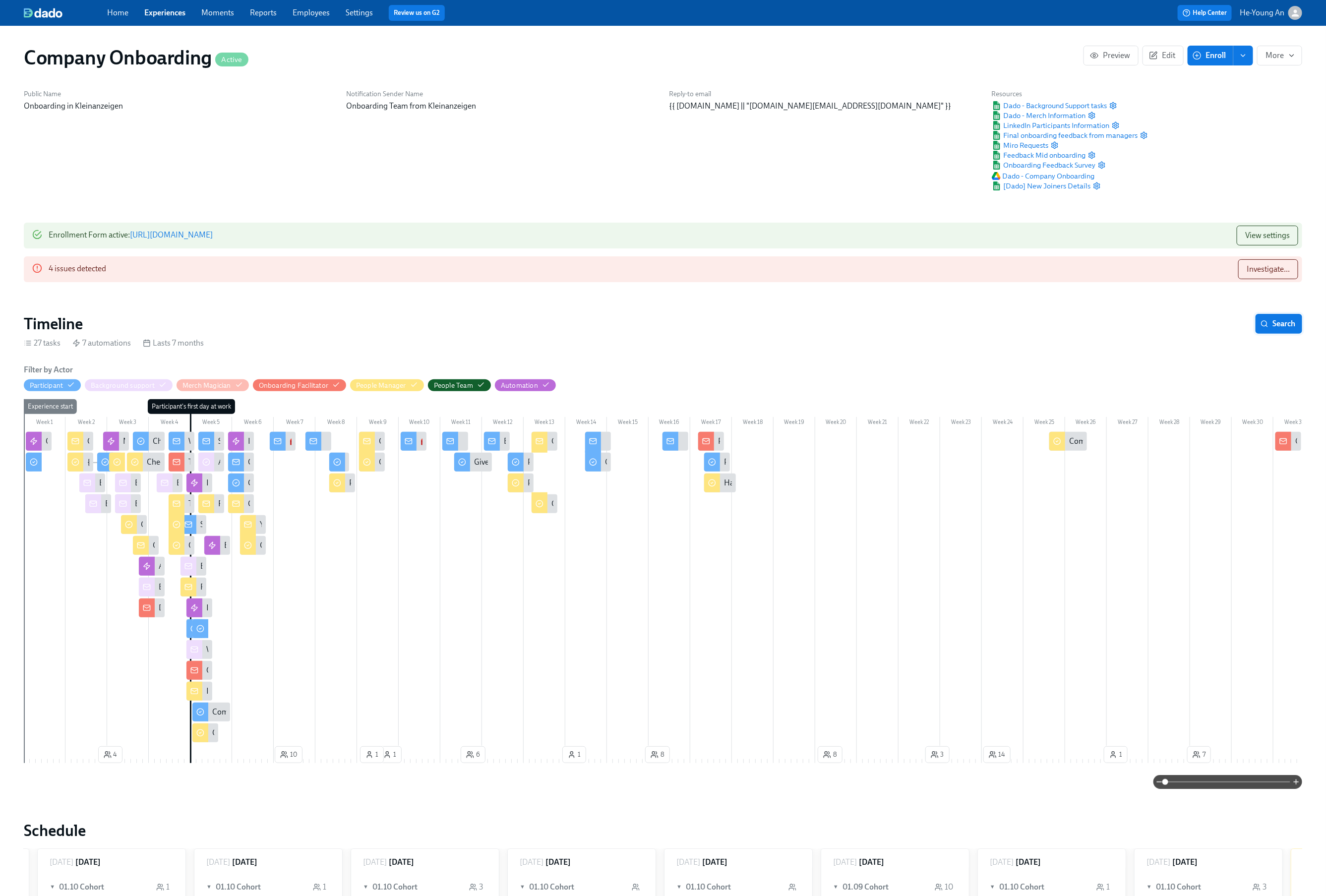
click at [1272, 321] on span "Search" at bounding box center [1279, 323] width 33 height 10
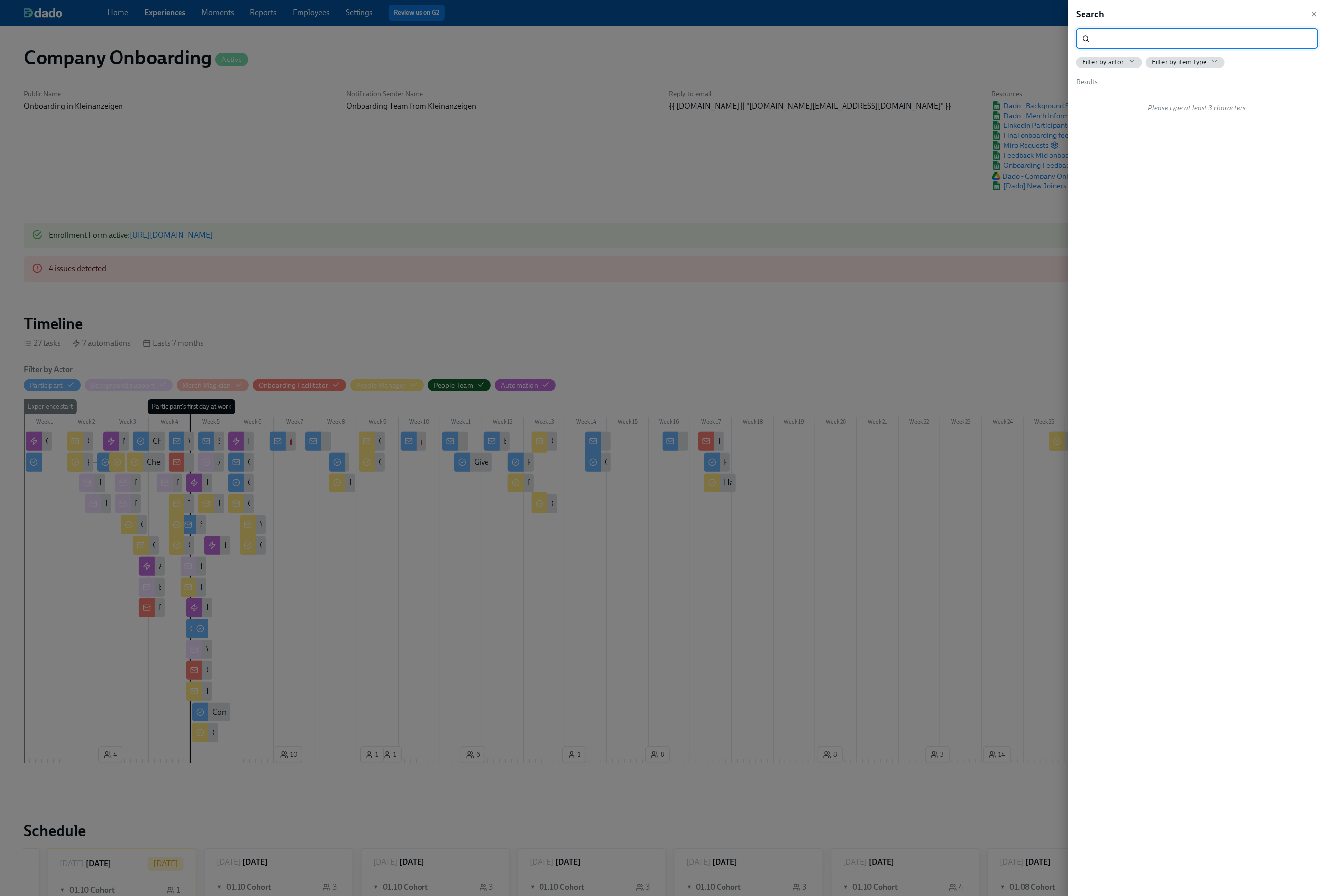
scroll to position [0, 30079]
type input "survey"
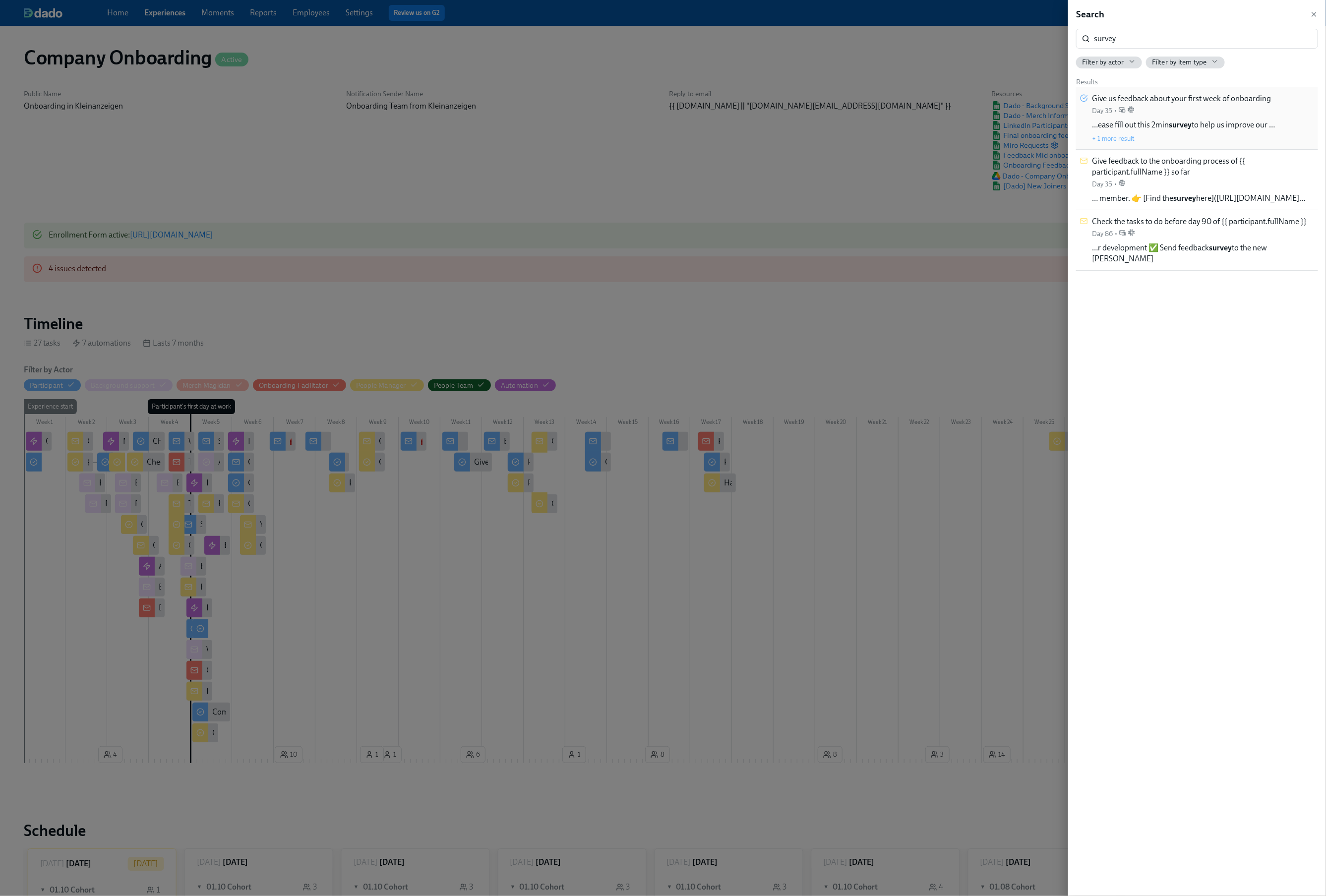
click at [1256, 103] on div "Give us feedback about your first week of onboarding Day 35 •" at bounding box center [1181, 104] width 179 height 22
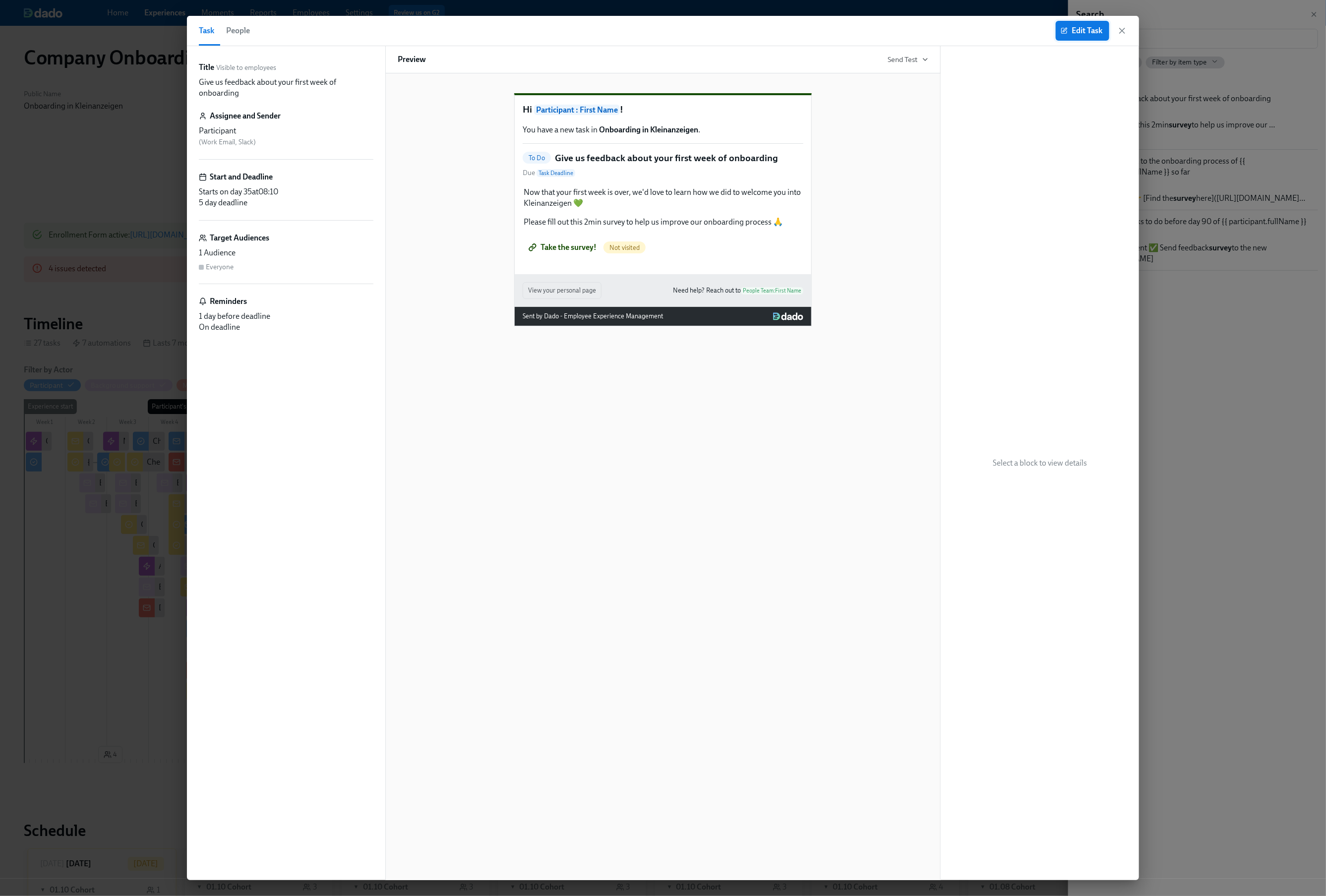
click at [1089, 33] on span "Edit Task" at bounding box center [1083, 30] width 40 height 10
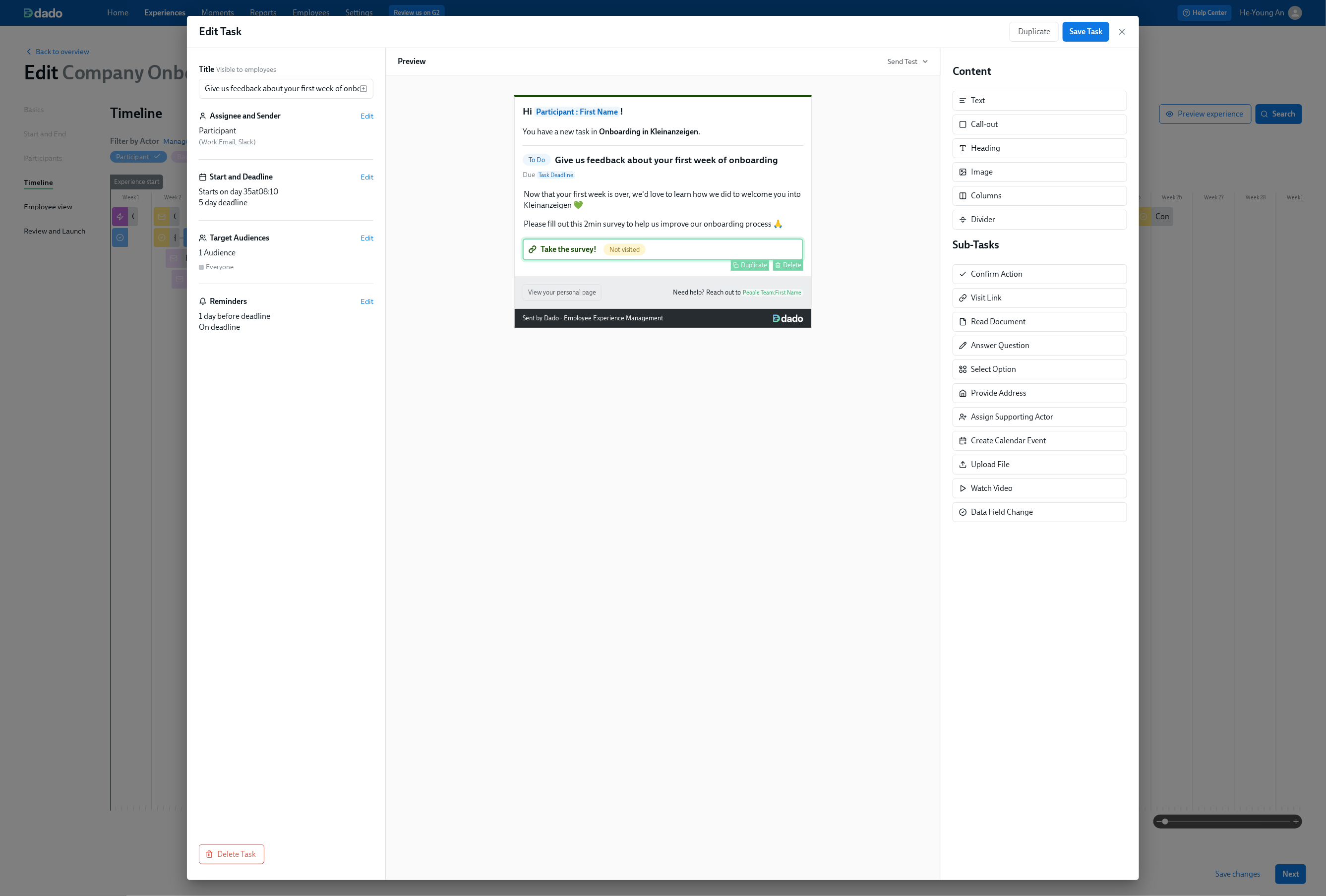
click at [573, 260] on div "Take the survey! Not visited Duplicate Delete" at bounding box center [663, 250] width 281 height 22
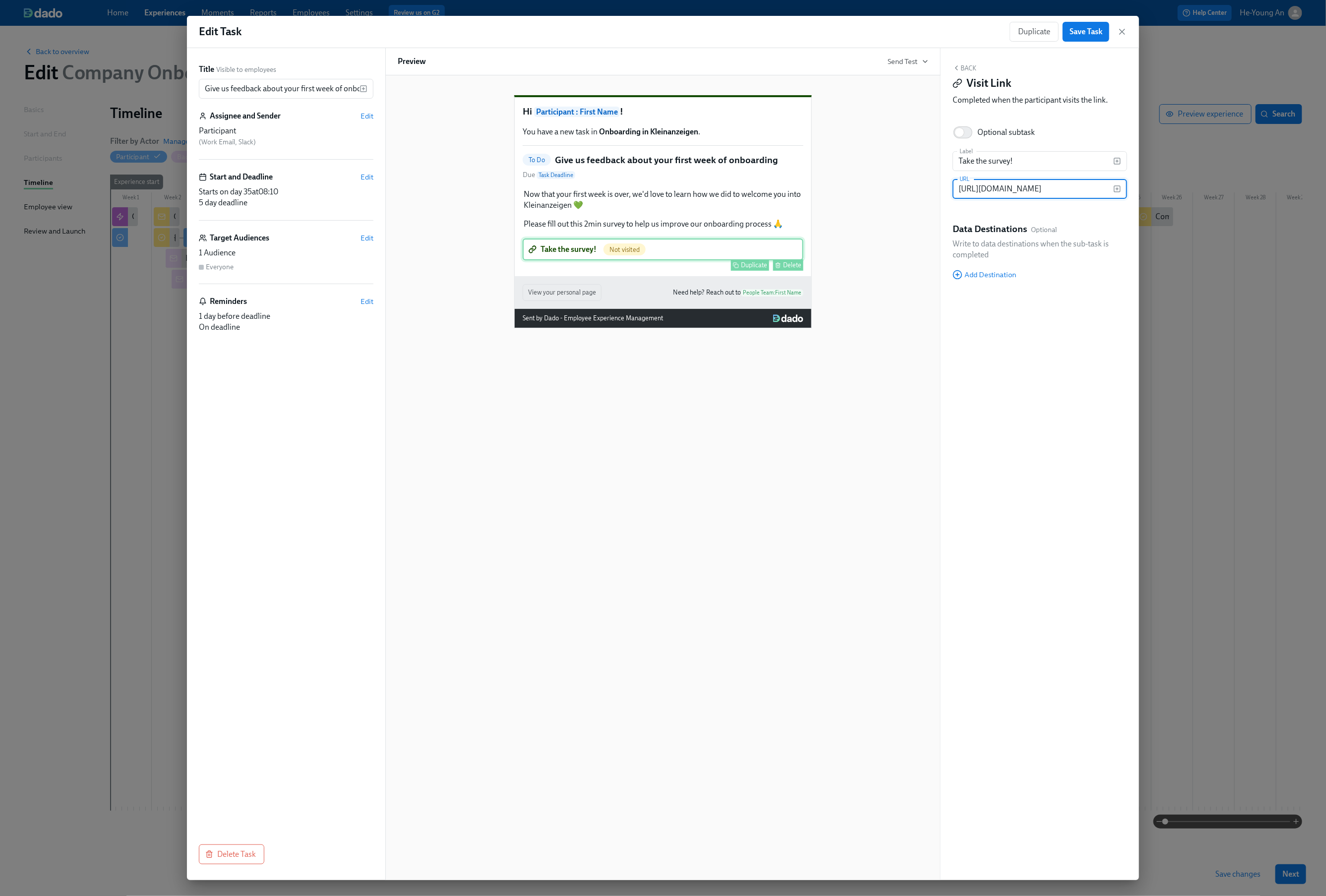
scroll to position [0, 278]
click at [1057, 191] on input "https://docs.google.com/forms/d/e/1FAIpQLSfQNIQmuIA8e_dj78nEj6iyrFVdQkINoXeCQKy…" at bounding box center [1033, 189] width 160 height 20
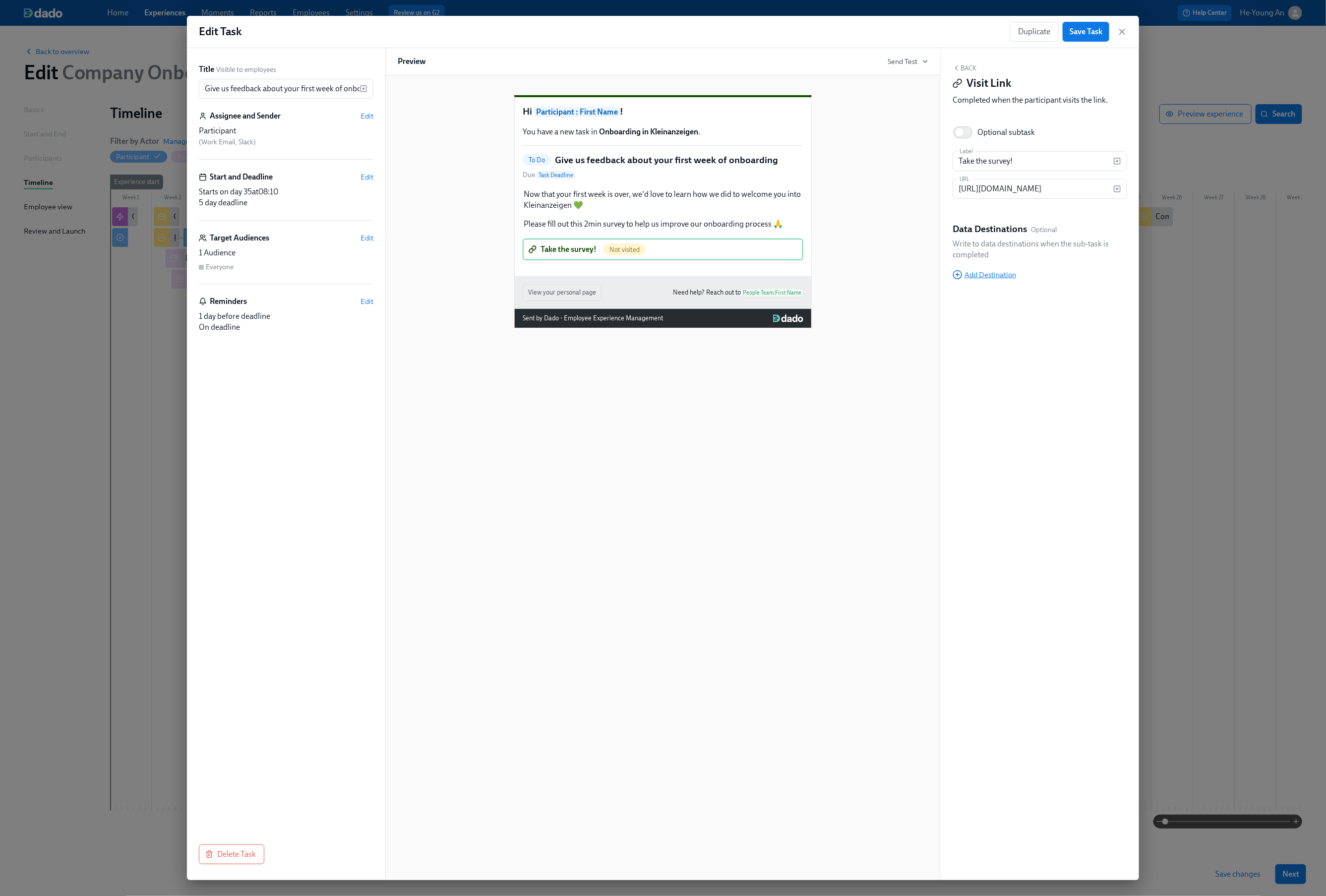
click at [1002, 273] on span "Add Destination" at bounding box center [985, 274] width 64 height 10
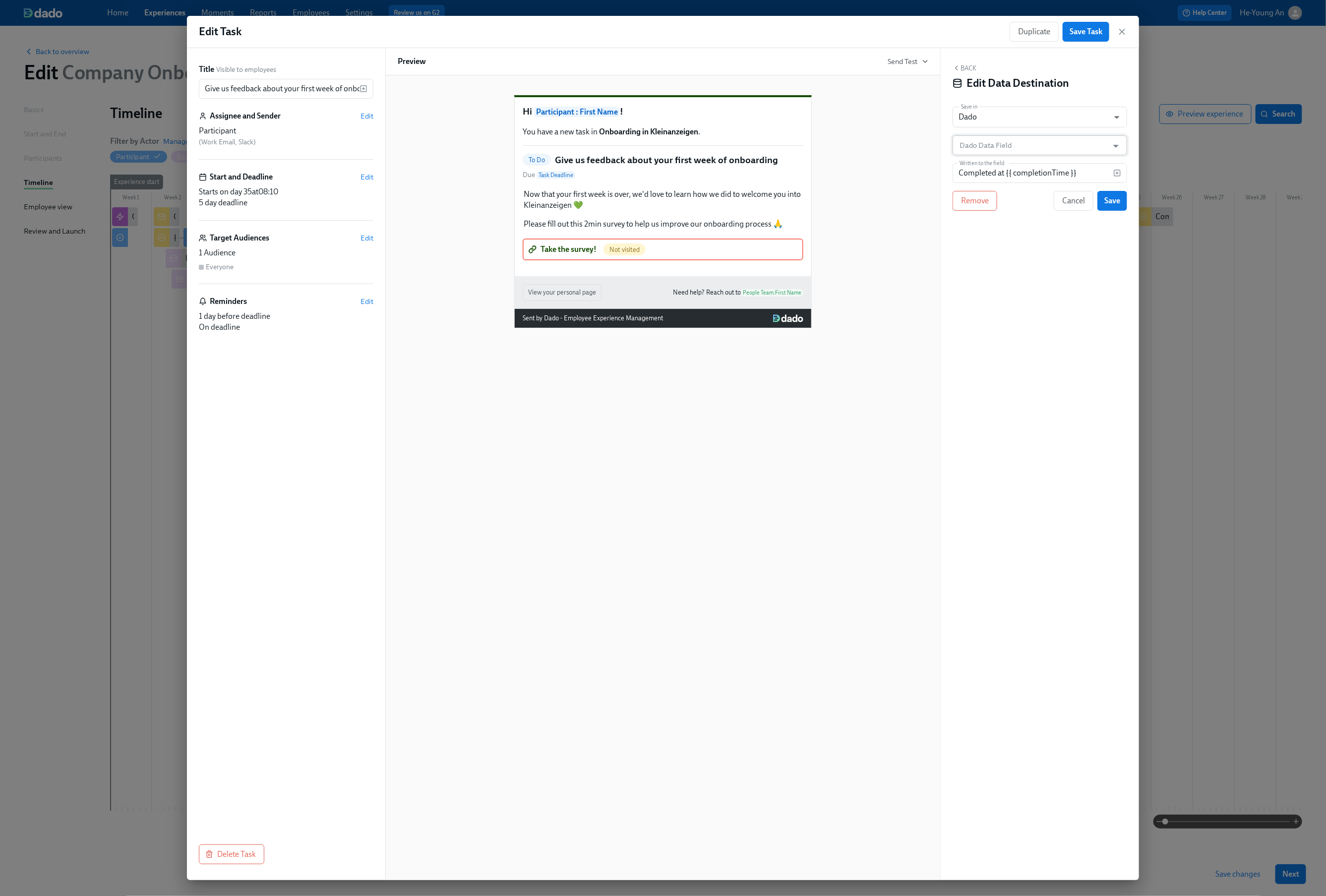
click at [1072, 138] on input "Dado Data Field" at bounding box center [1032, 145] width 150 height 20
click at [993, 579] on div "Back Edit Data Destination Save in Dado USER_PROFILE ​ Dado Data Field Dado Dat…" at bounding box center [1040, 464] width 198 height 832
click at [1081, 121] on body "Home Experiences Moments Reports Employees Settings Review us on G2 Help Center…" at bounding box center [663, 448] width 1326 height 896
click at [1104, 72] on div at bounding box center [663, 448] width 1326 height 896
click at [964, 72] on button "Back" at bounding box center [965, 68] width 24 height 8
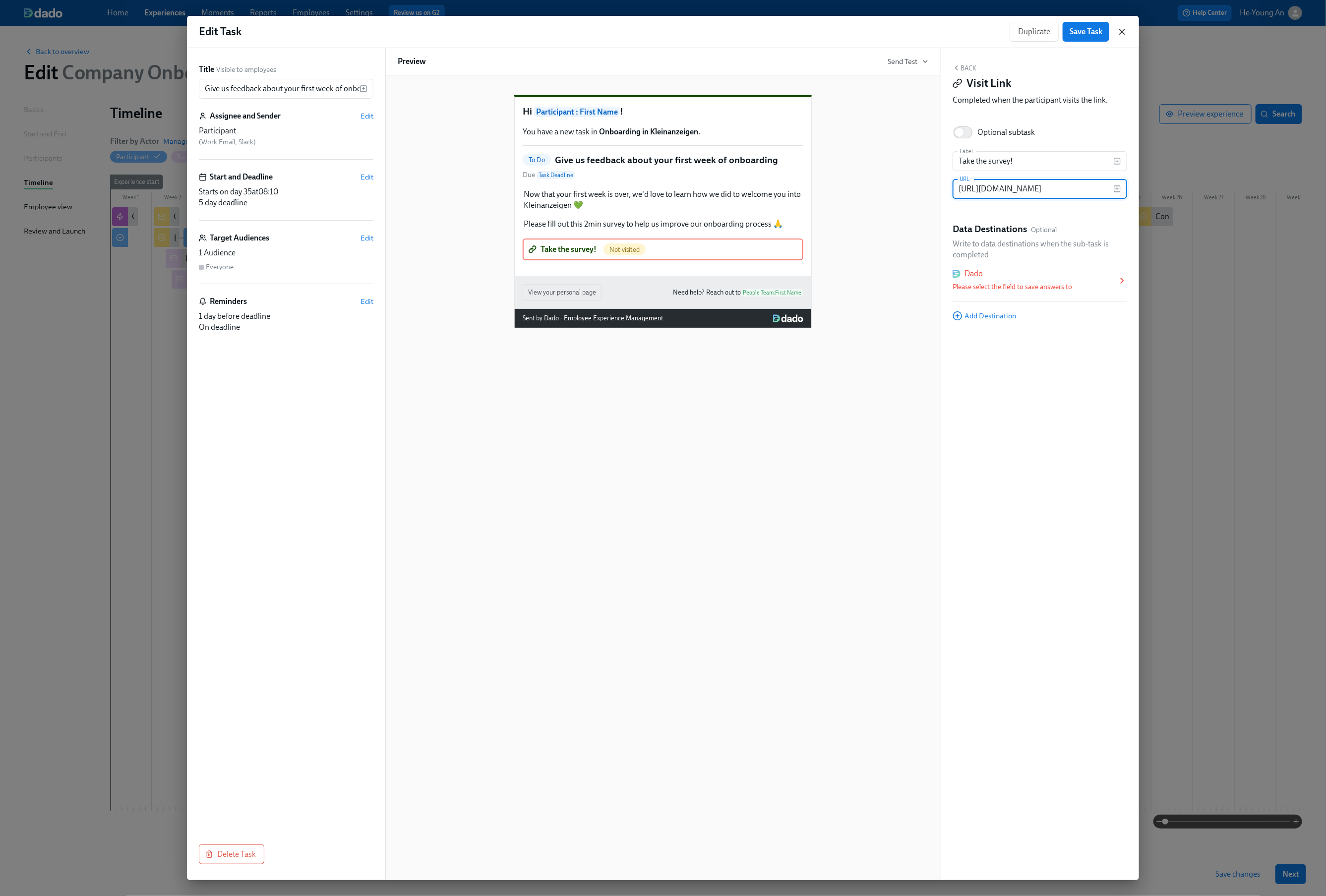
click at [1122, 31] on icon "button" at bounding box center [1122, 32] width 5 height 5
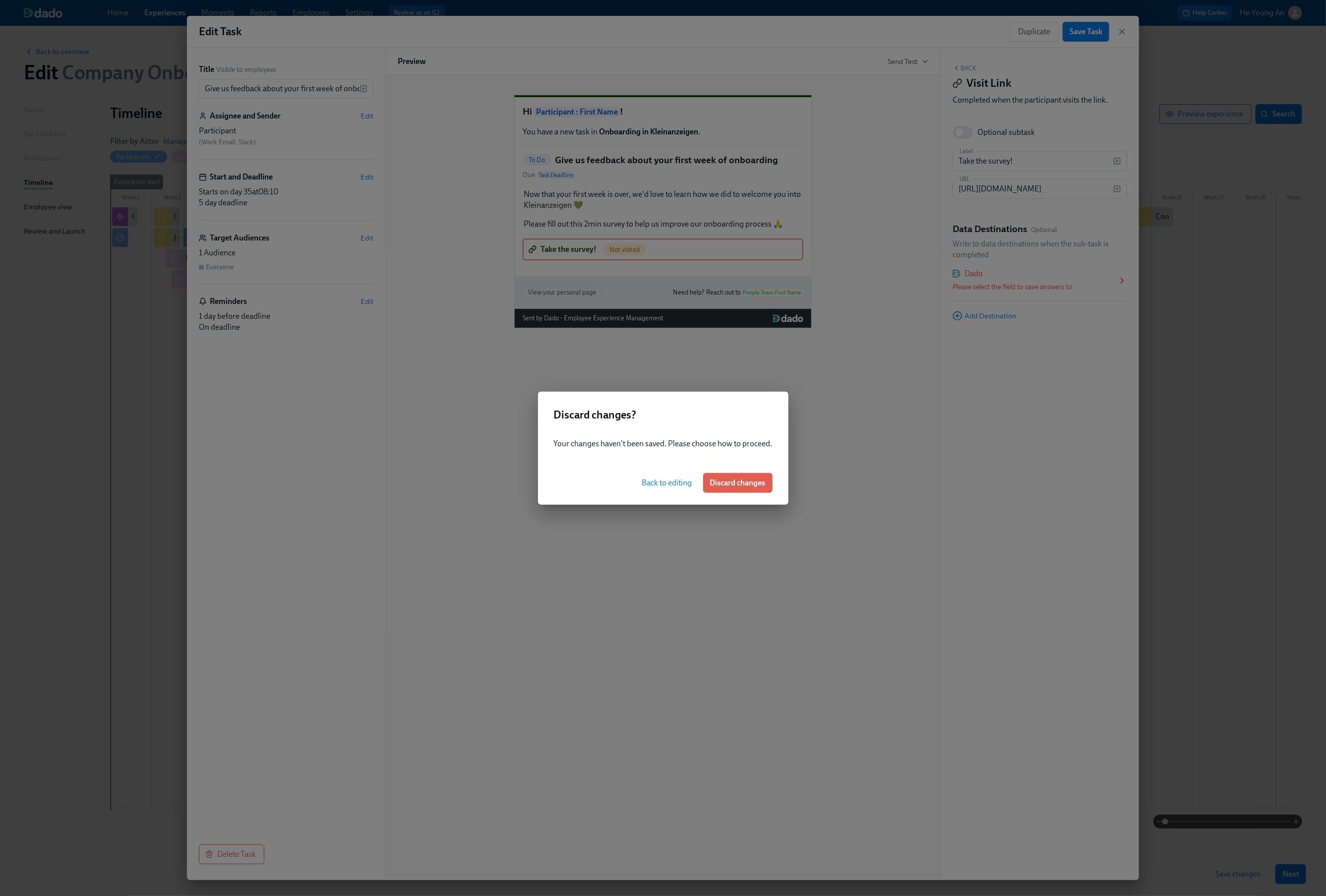
click at [727, 493] on div "Back to editing Discard changes" at bounding box center [663, 483] width 251 height 44
click at [735, 489] on button "Discard changes" at bounding box center [738, 483] width 69 height 20
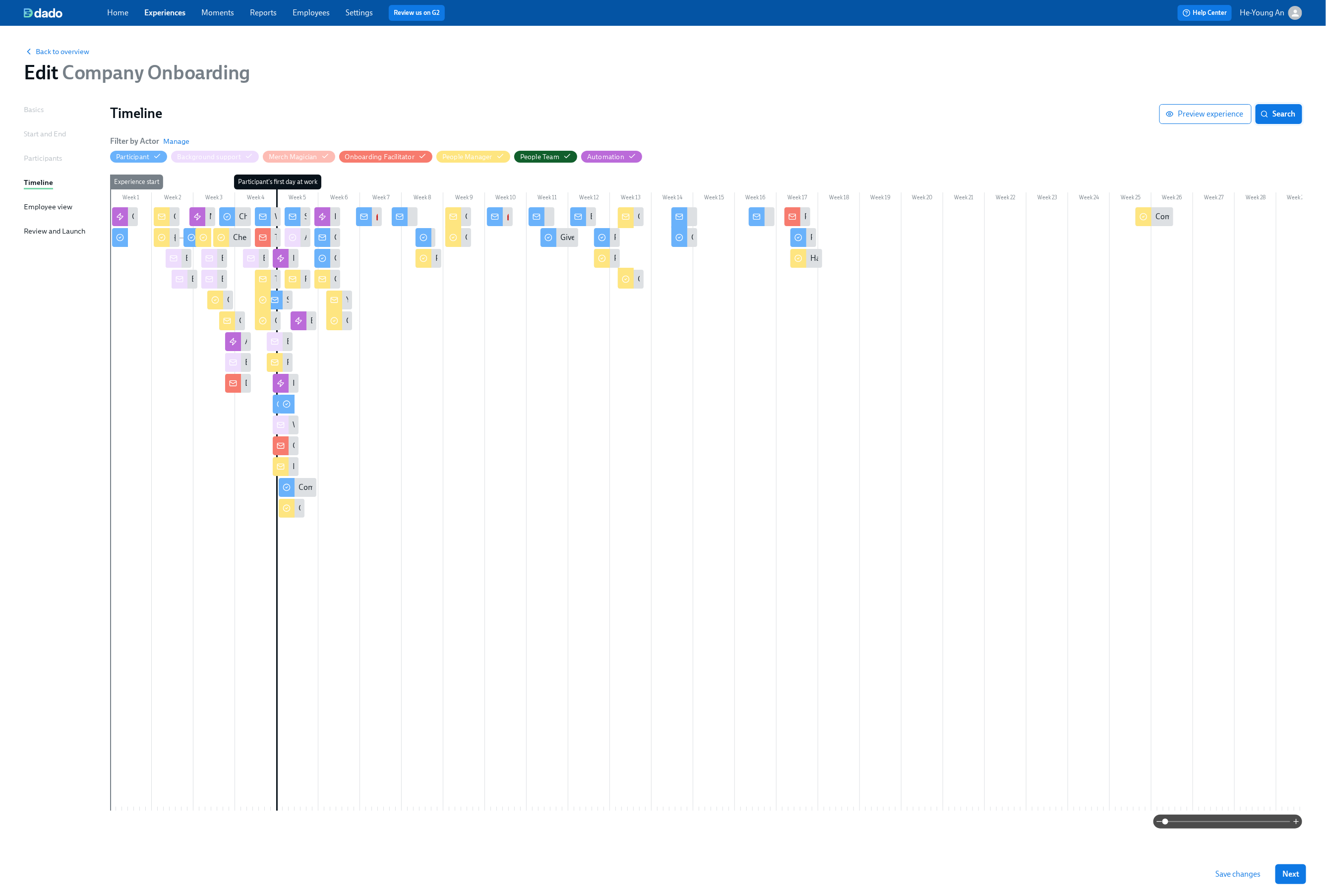
click at [1268, 110] on icon "button" at bounding box center [1264, 114] width 8 height 8
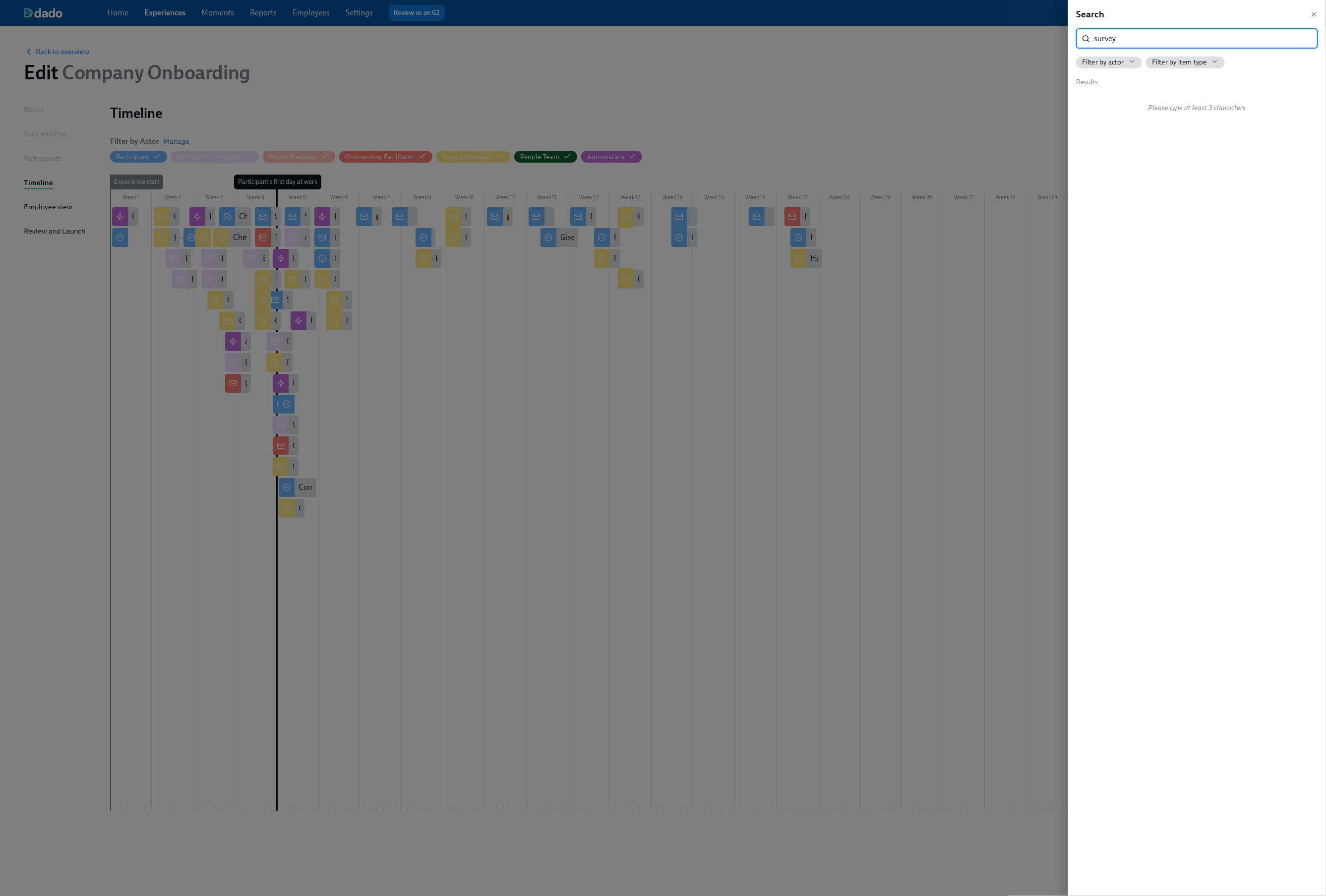
type input "survey"
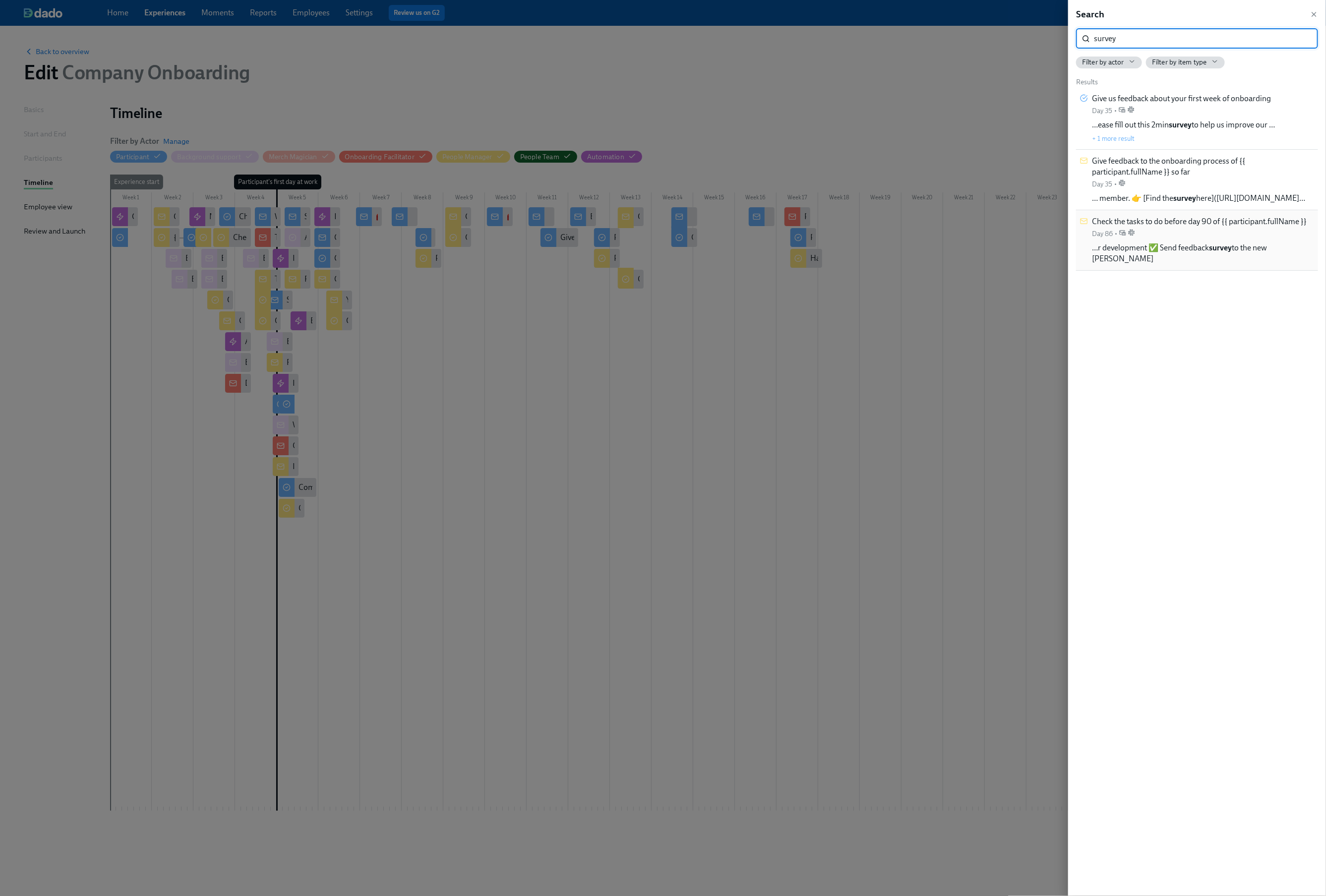
click at [1197, 225] on span "Check the tasks to do before day 90 of {{ participant.fullName }}" at bounding box center [1199, 221] width 214 height 11
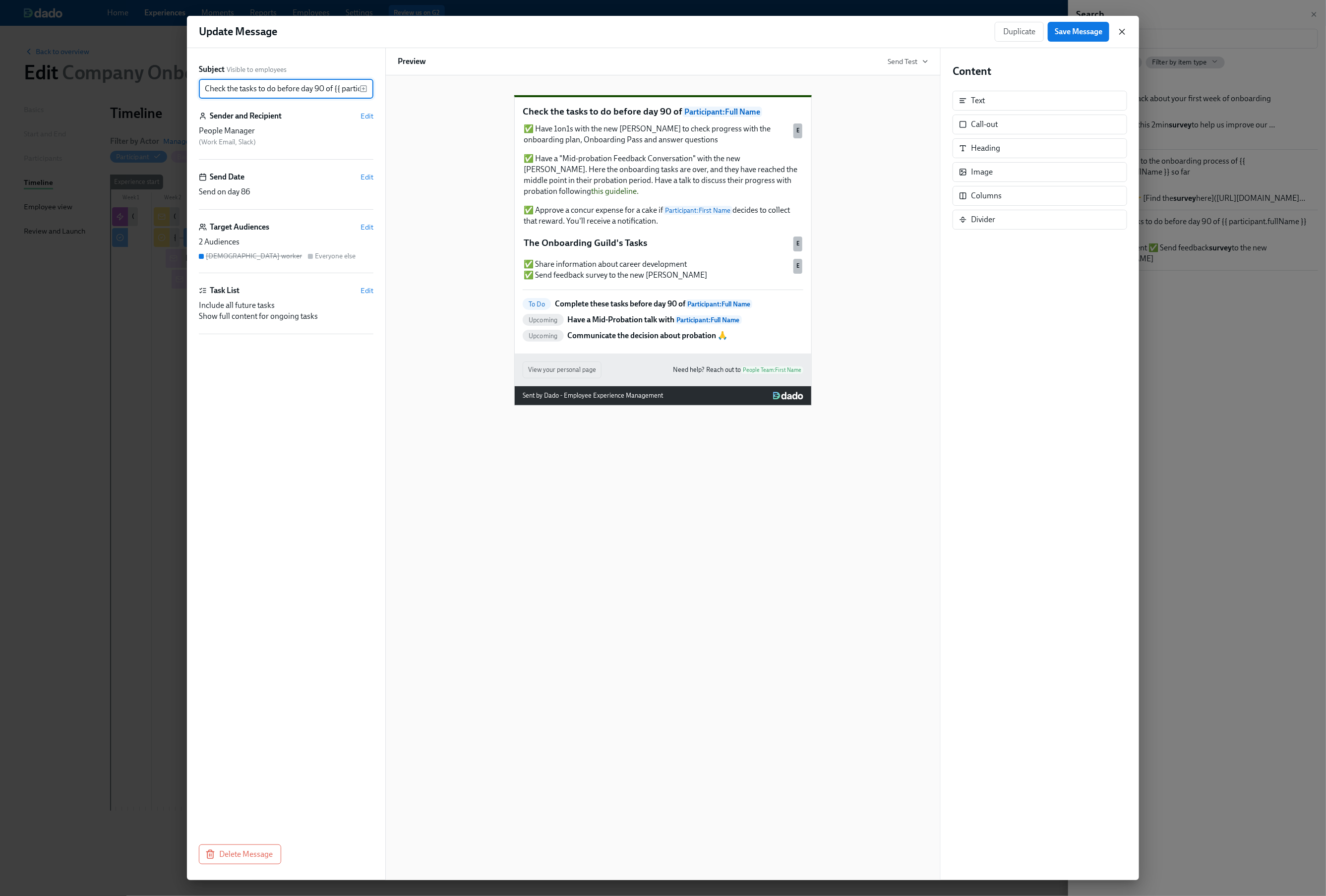
click at [1123, 31] on icon "button" at bounding box center [1121, 31] width 10 height 10
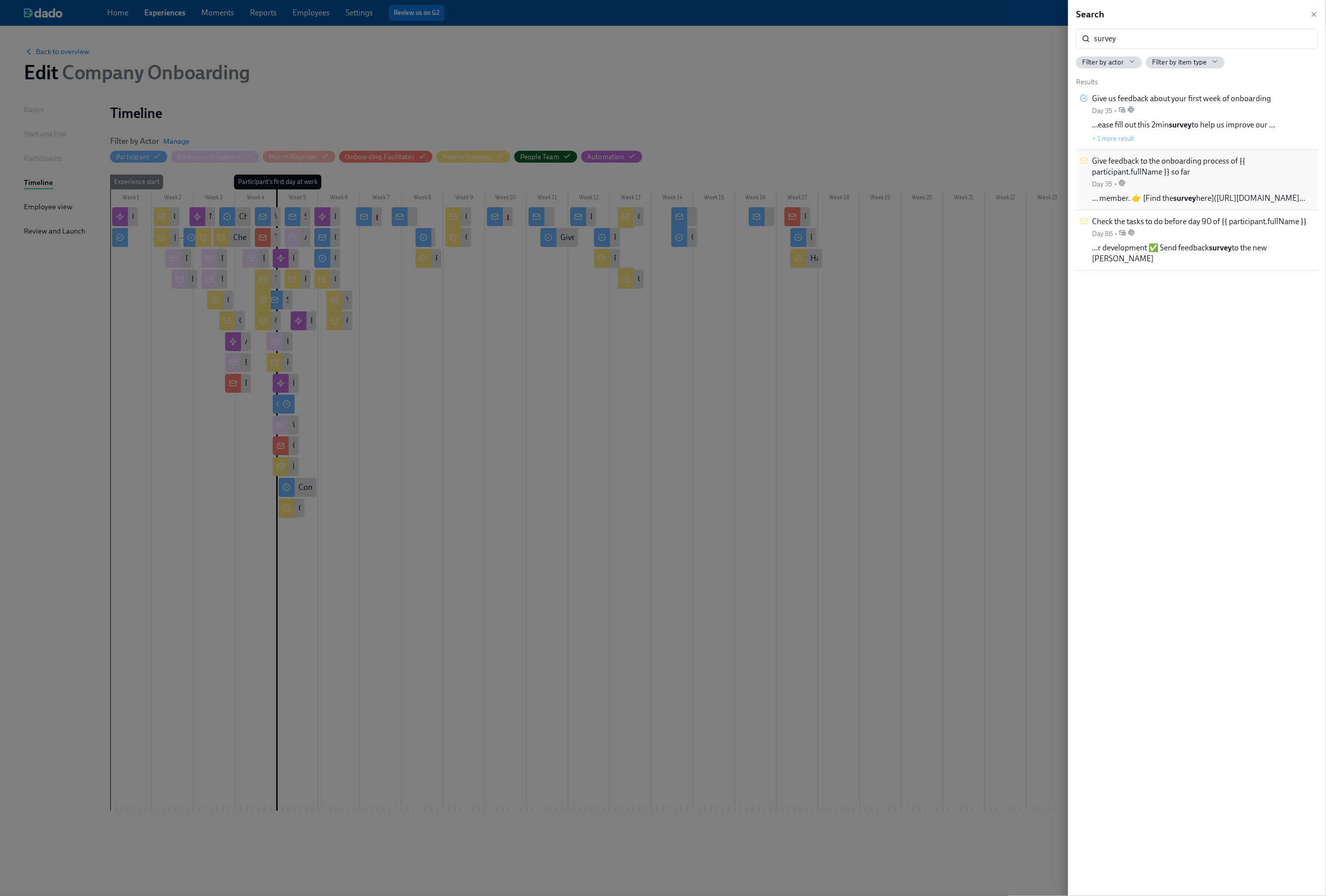
click at [1182, 179] on div "Give feedback to the onboarding process of {{ participant.fullName }} so far Da…" at bounding box center [1203, 172] width 222 height 33
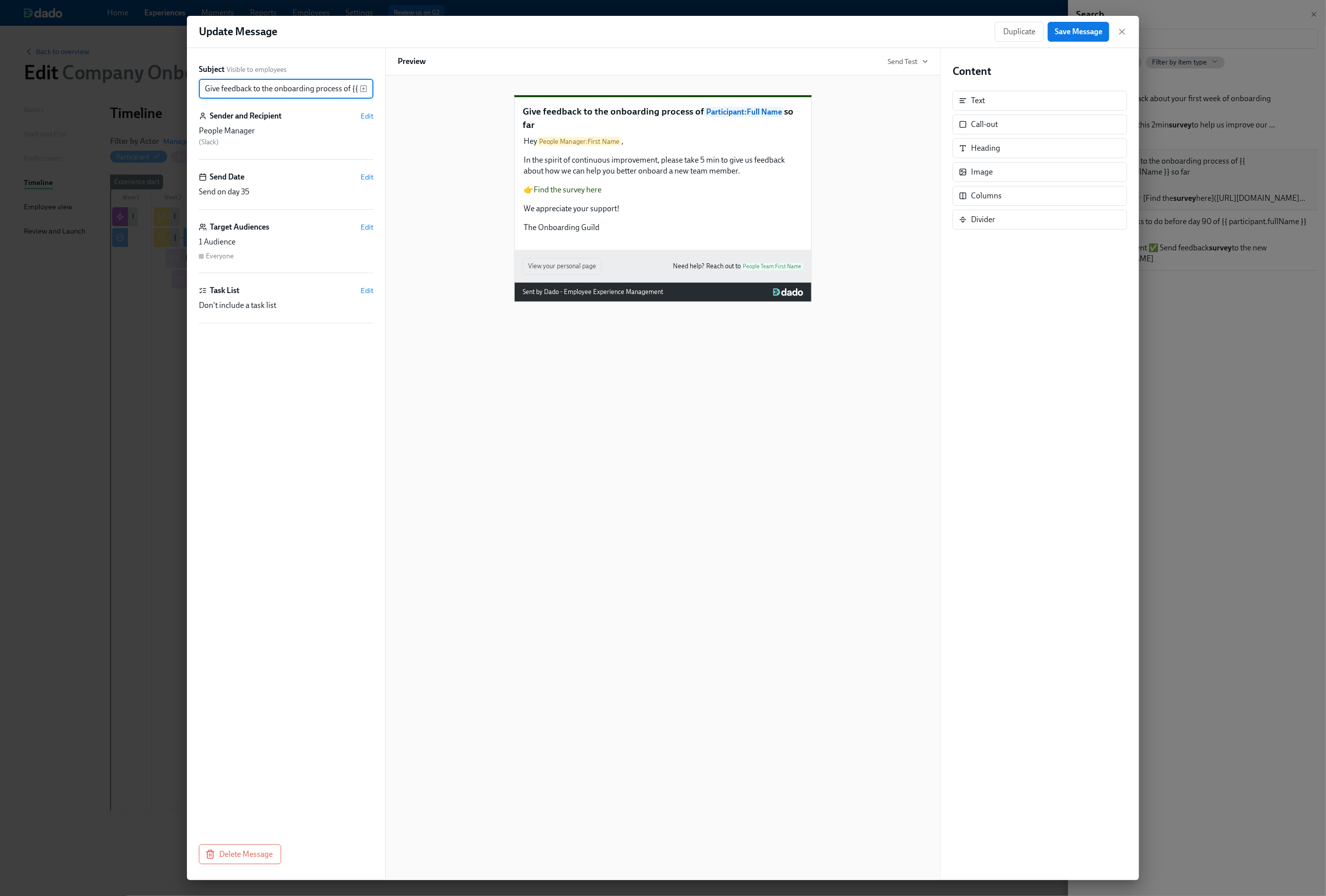
scroll to position [0, 97]
click at [568, 206] on div "Hey People Manager : First Name , In the spirit of continuous improvement, plea…" at bounding box center [663, 184] width 281 height 99
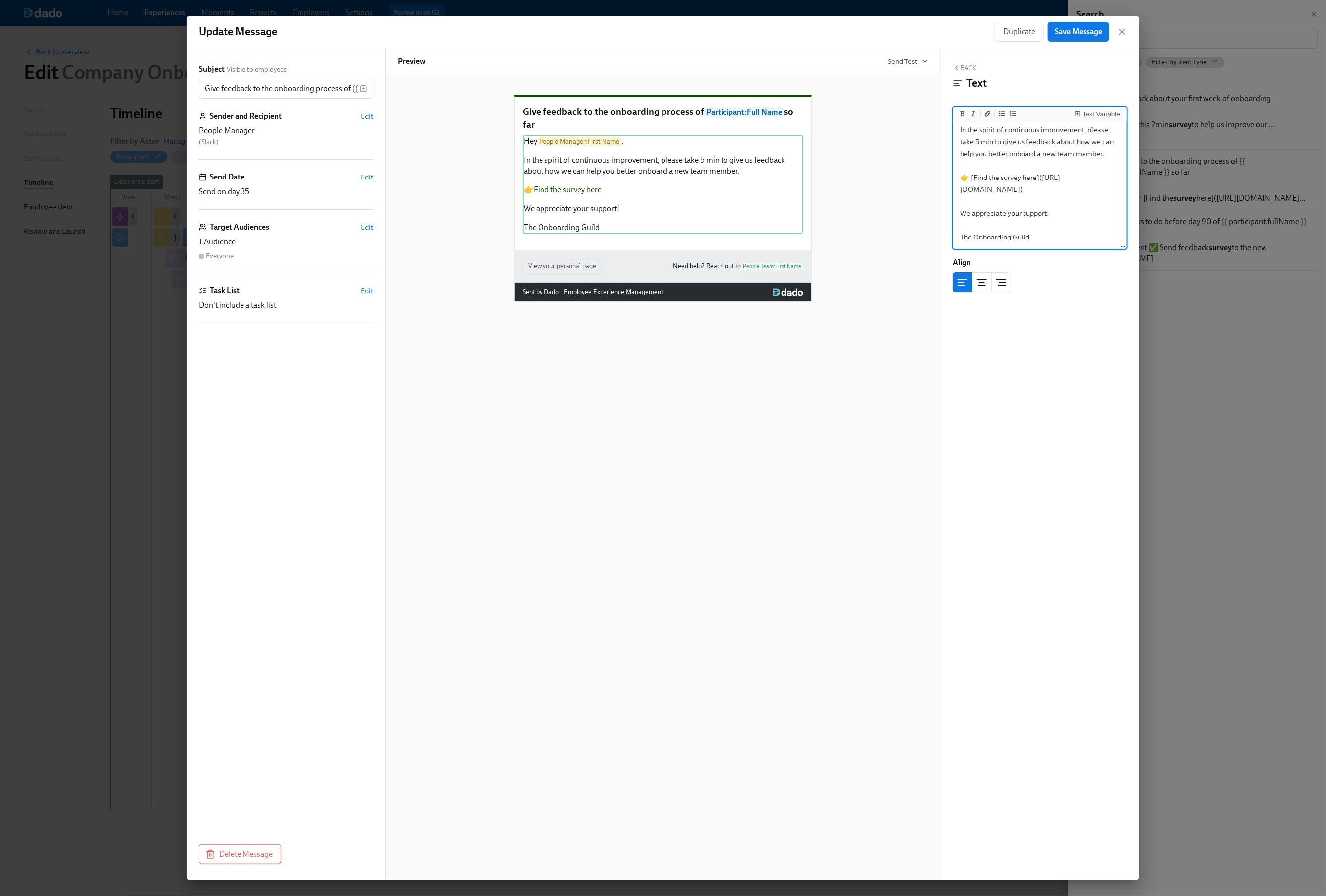
scroll to position [47, 0]
drag, startPoint x: 1065, startPoint y: 194, endPoint x: 963, endPoint y: 171, distance: 104.6
click at [963, 171] on textarea "Hey {{ peopleManager.firstName }}, In the spirit of continuous improvement, ple…" at bounding box center [1039, 172] width 169 height 153
click at [1121, 36] on icon "button" at bounding box center [1121, 31] width 10 height 10
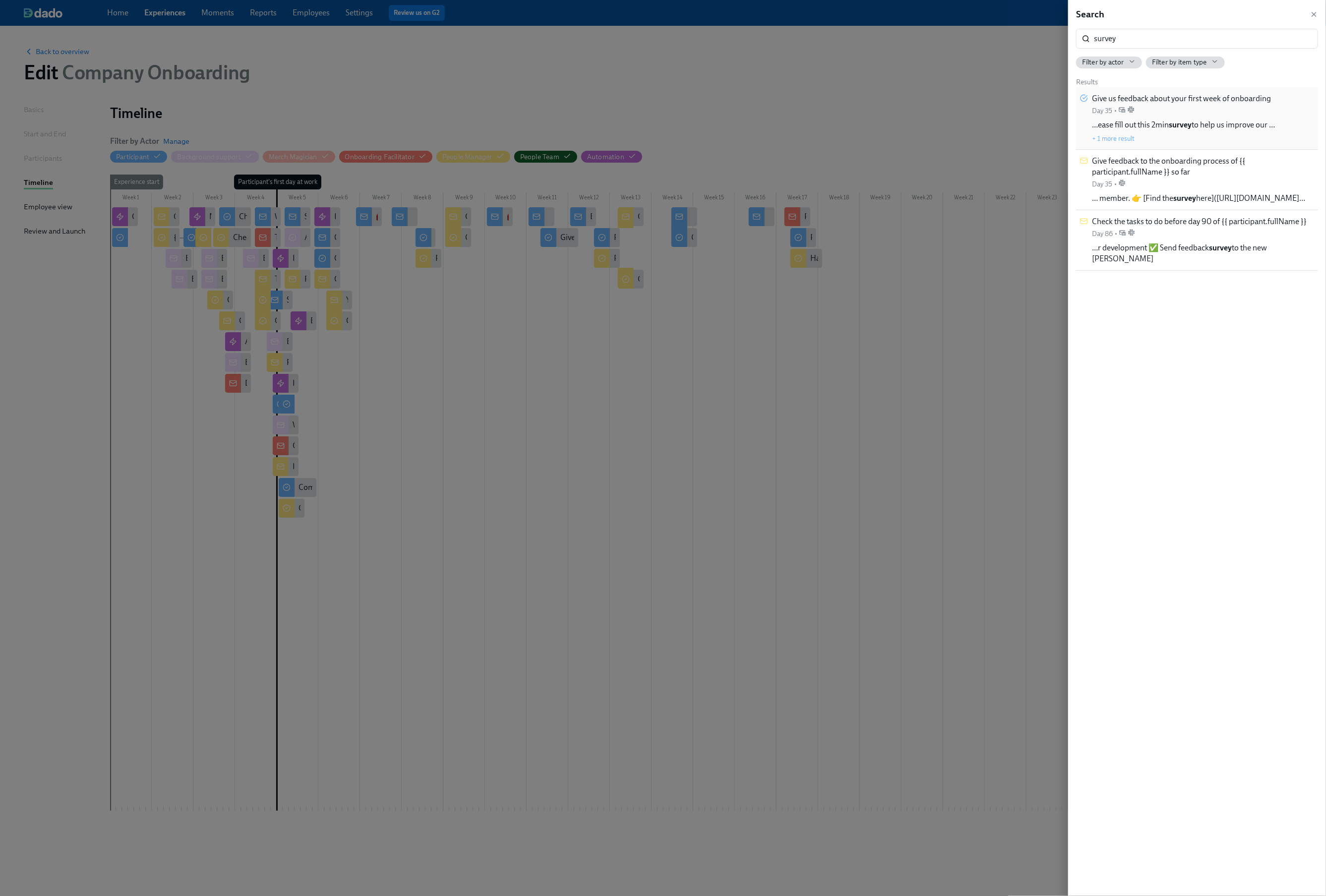
click at [1191, 106] on div "Give us feedback about your first week of onboarding Day 35 •" at bounding box center [1181, 104] width 179 height 22
click at [1211, 169] on span "Give feedback to the onboarding process of {{ participant.fullName }} so far" at bounding box center [1203, 167] width 222 height 22
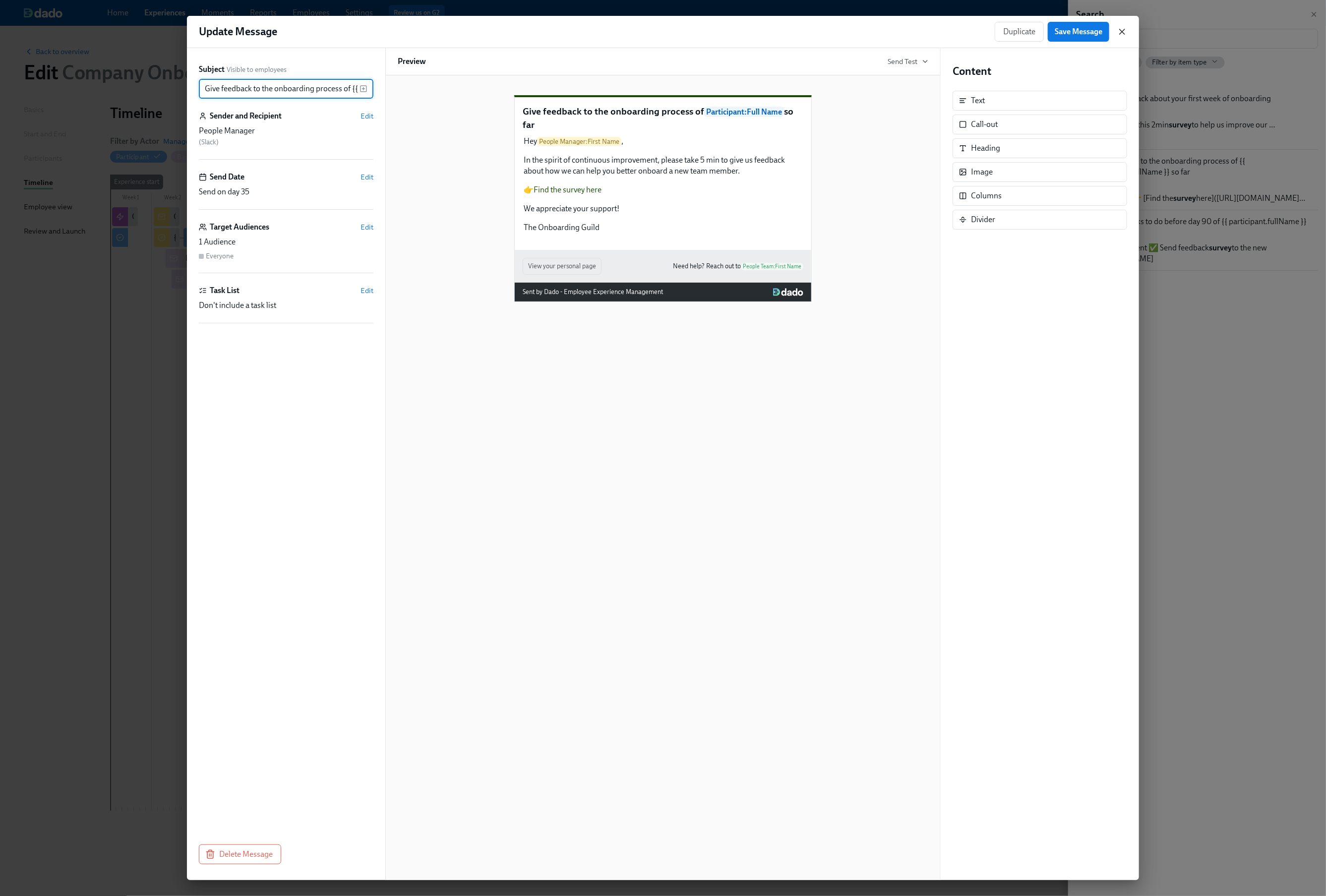
click at [1123, 33] on icon "button" at bounding box center [1121, 31] width 10 height 10
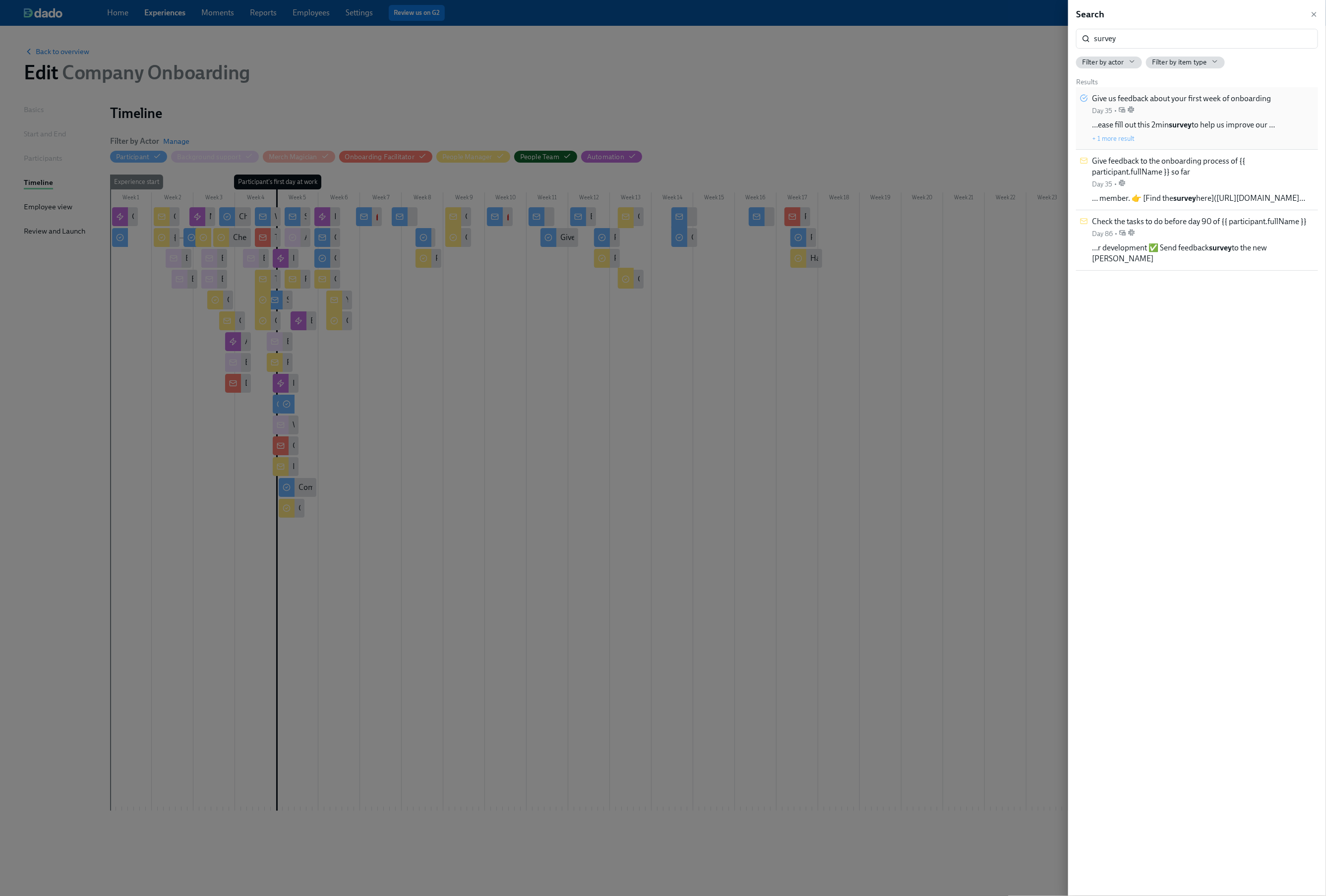
click at [1163, 123] on span "…ease fill out this 2min survey to help us improve our …" at bounding box center [1183, 125] width 183 height 11
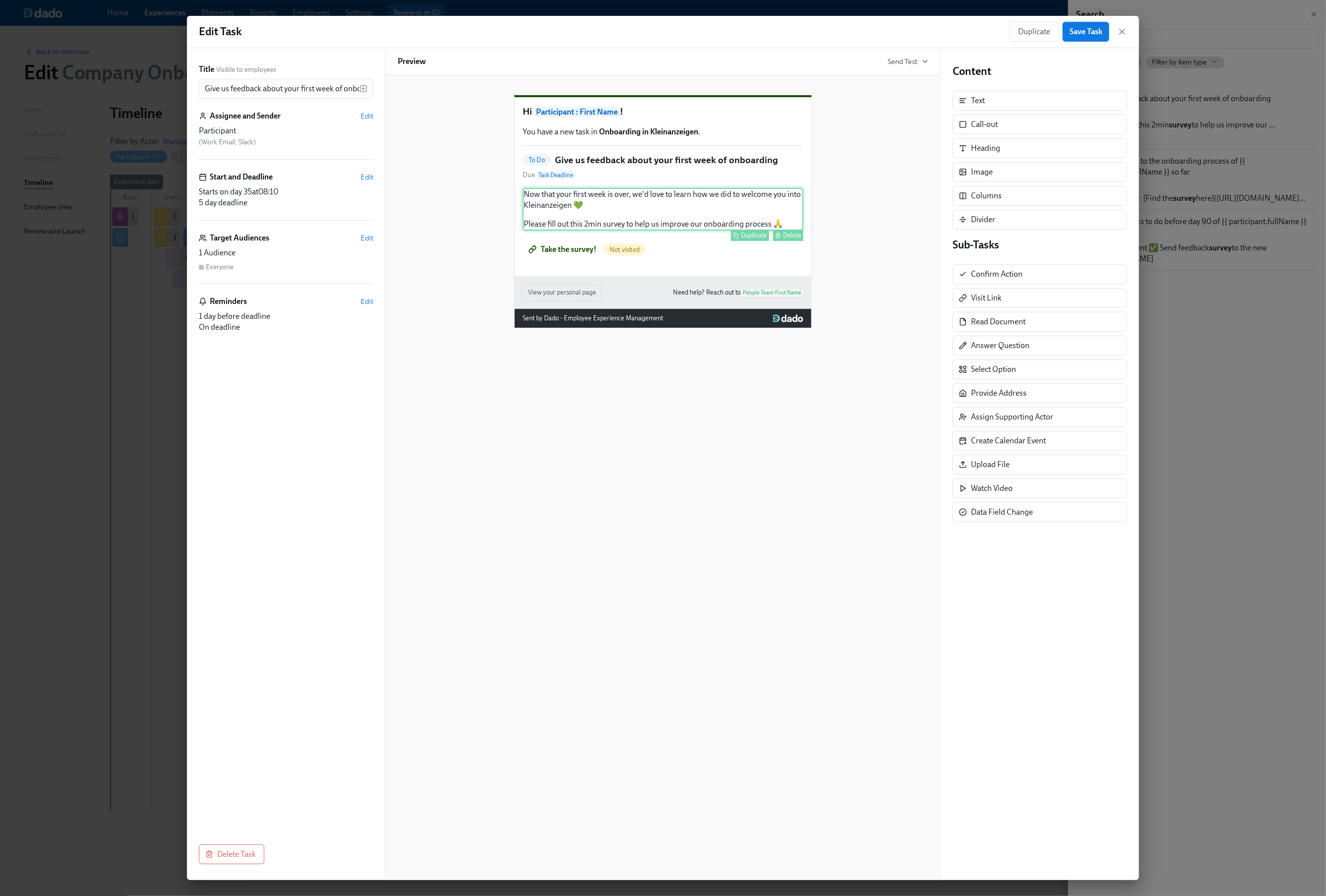
click at [642, 231] on div "Now that your first week is over, we'd love to learn how we did to welcome you …" at bounding box center [663, 209] width 281 height 43
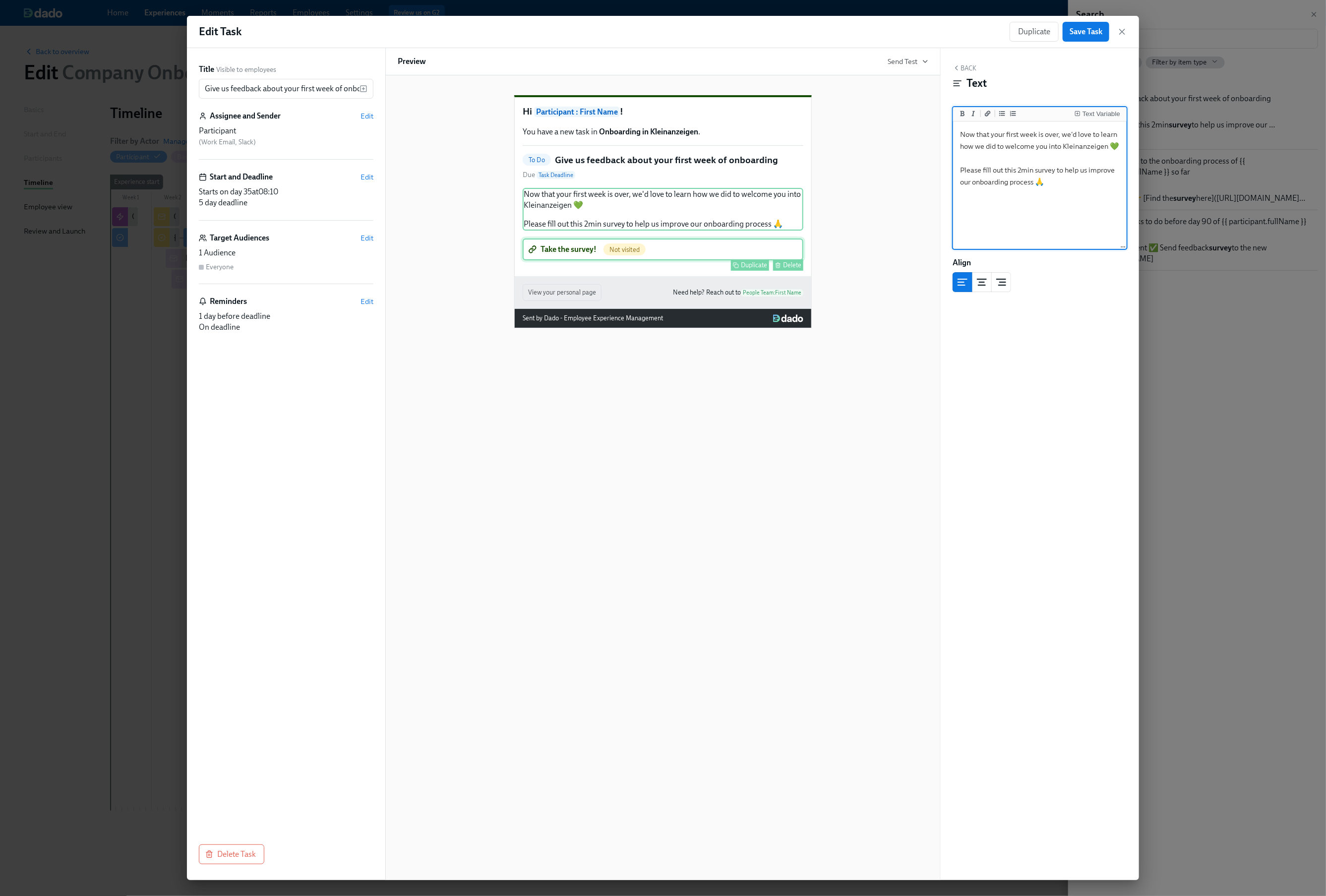
click at [568, 271] on div "Duplicate Delete" at bounding box center [664, 265] width 279 height 11
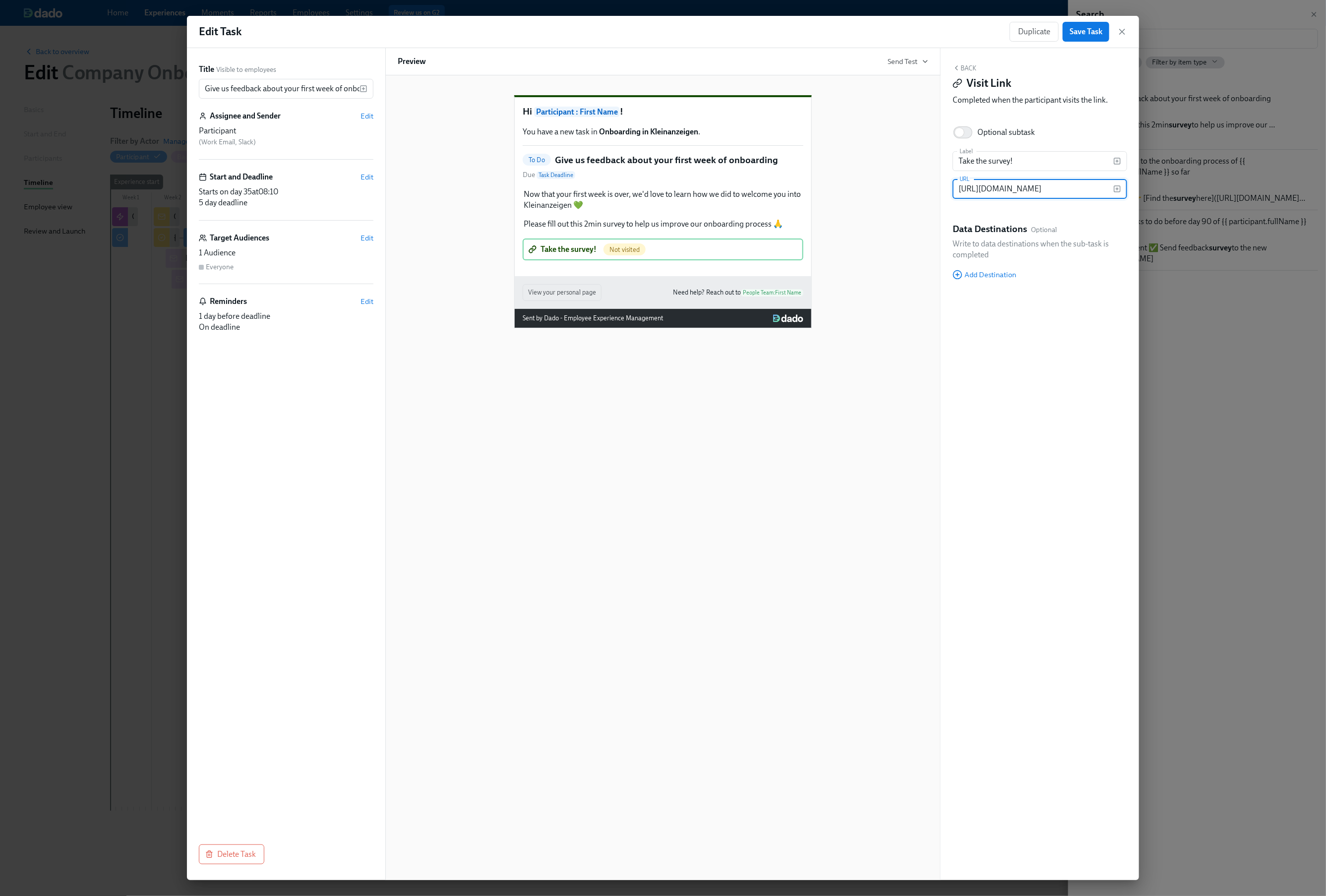
click at [1115, 35] on div "Duplicate Save Task" at bounding box center [1068, 32] width 118 height 20
click at [1123, 29] on icon "button" at bounding box center [1121, 31] width 10 height 10
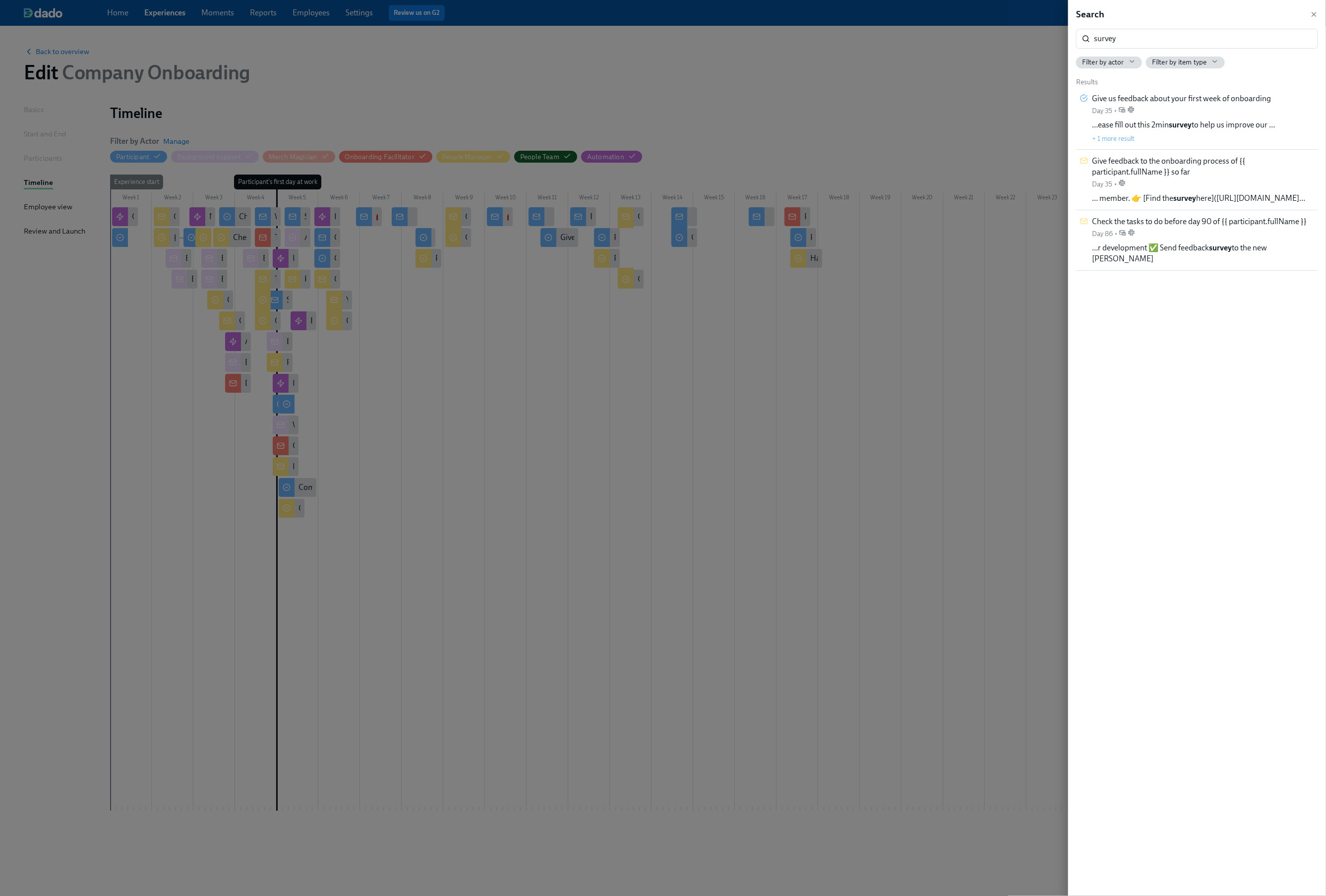
click at [1319, 9] on div "Search survey ​ Filter by actor Filter by item type Results Give us feedback ab…" at bounding box center [1197, 448] width 258 height 896
click at [1316, 11] on icon "button" at bounding box center [1313, 14] width 8 height 8
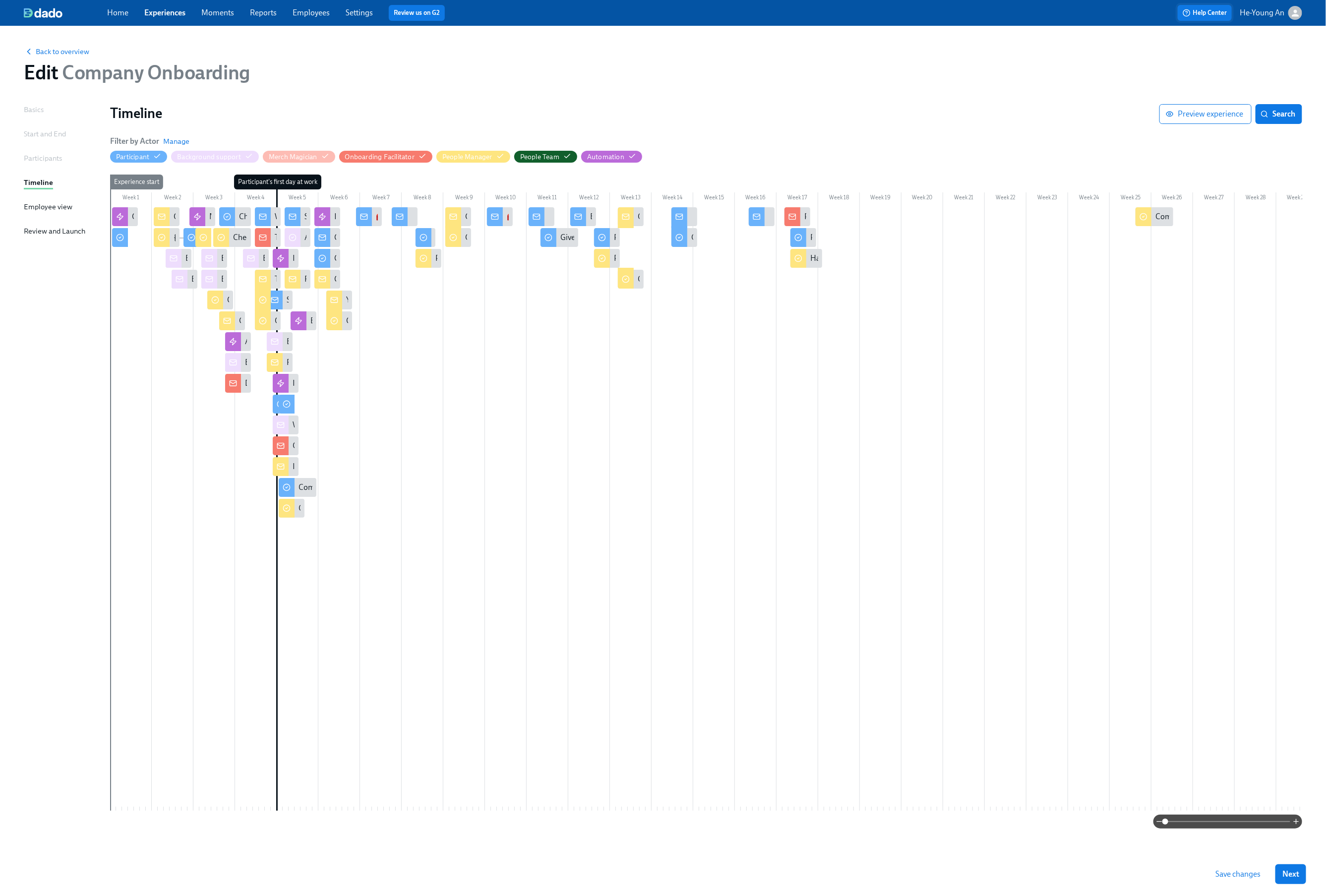
click at [1217, 8] on span "Help Center" at bounding box center [1205, 13] width 44 height 10
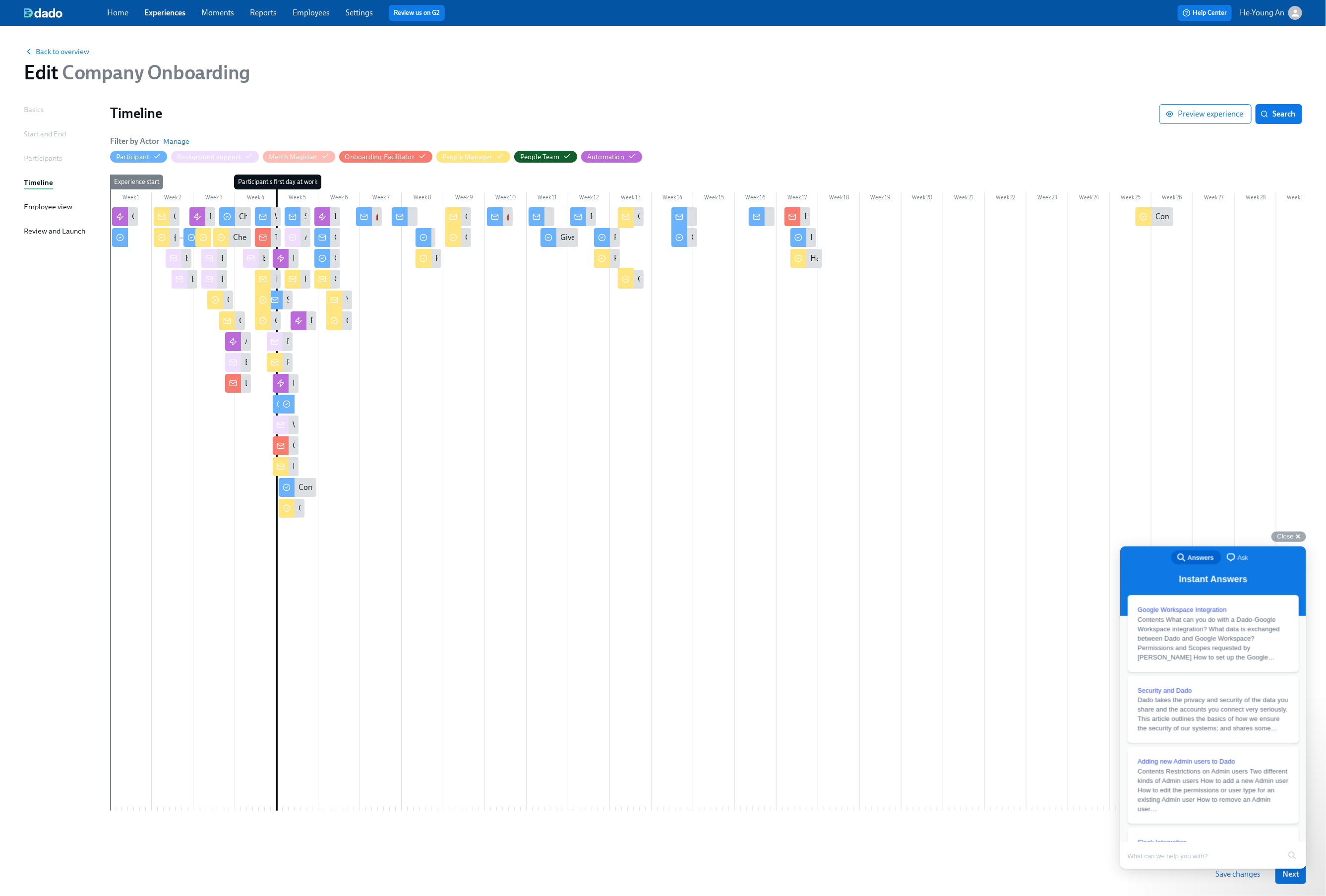
click at [1237, 557] on span "Ask" at bounding box center [1242, 557] width 10 height 10
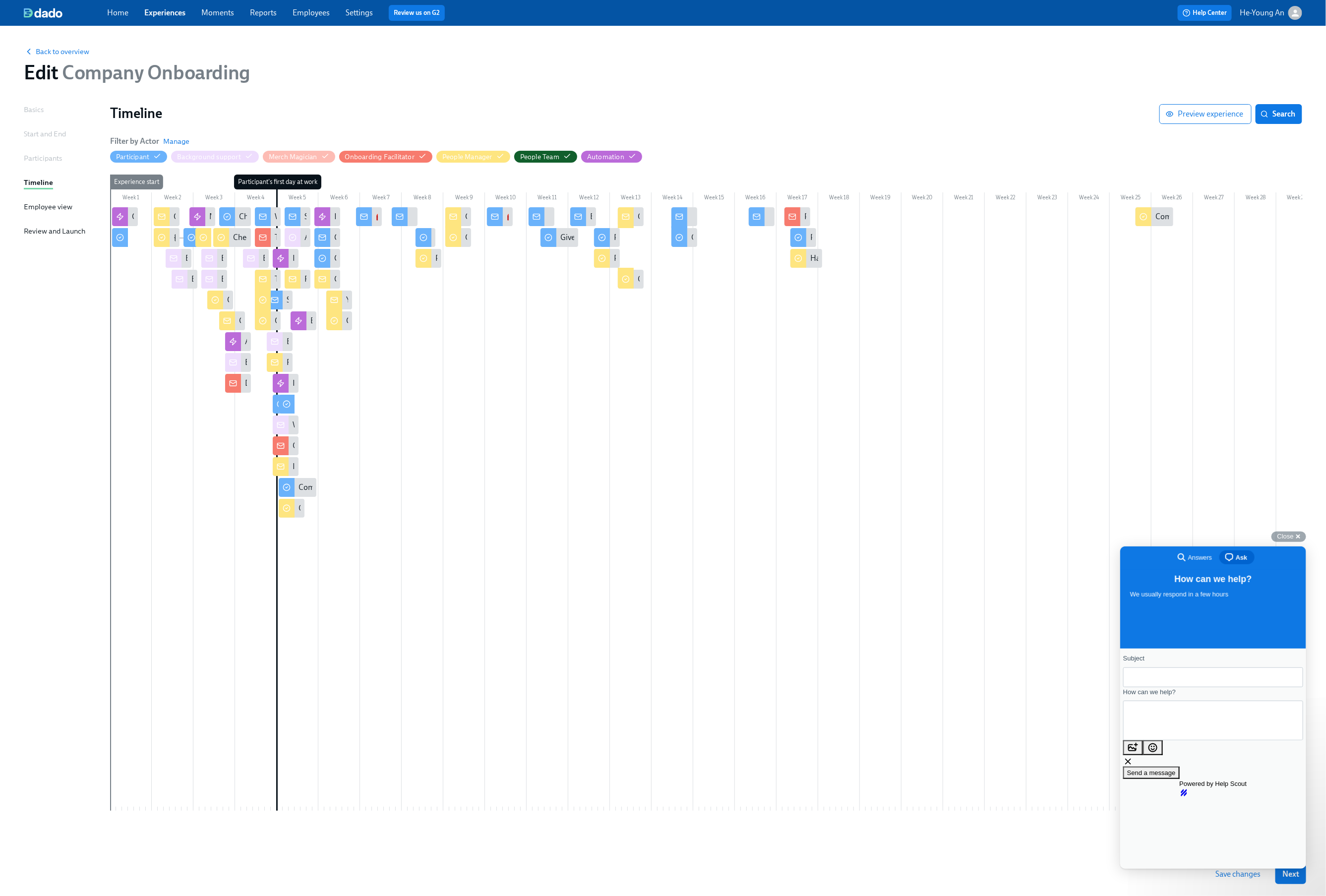
click at [1180, 740] on div "Contact form" at bounding box center [1213, 720] width 180 height 40
click at [1143, 745] on button "image-plus" at bounding box center [1132, 747] width 20 height 15
type input "C:\fakepath\Screenshot 2025-09-17 at 14.54.39.png"
click at [1189, 680] on input "Subject" at bounding box center [1212, 677] width 164 height 18
type input "Where do survey answers end up?"
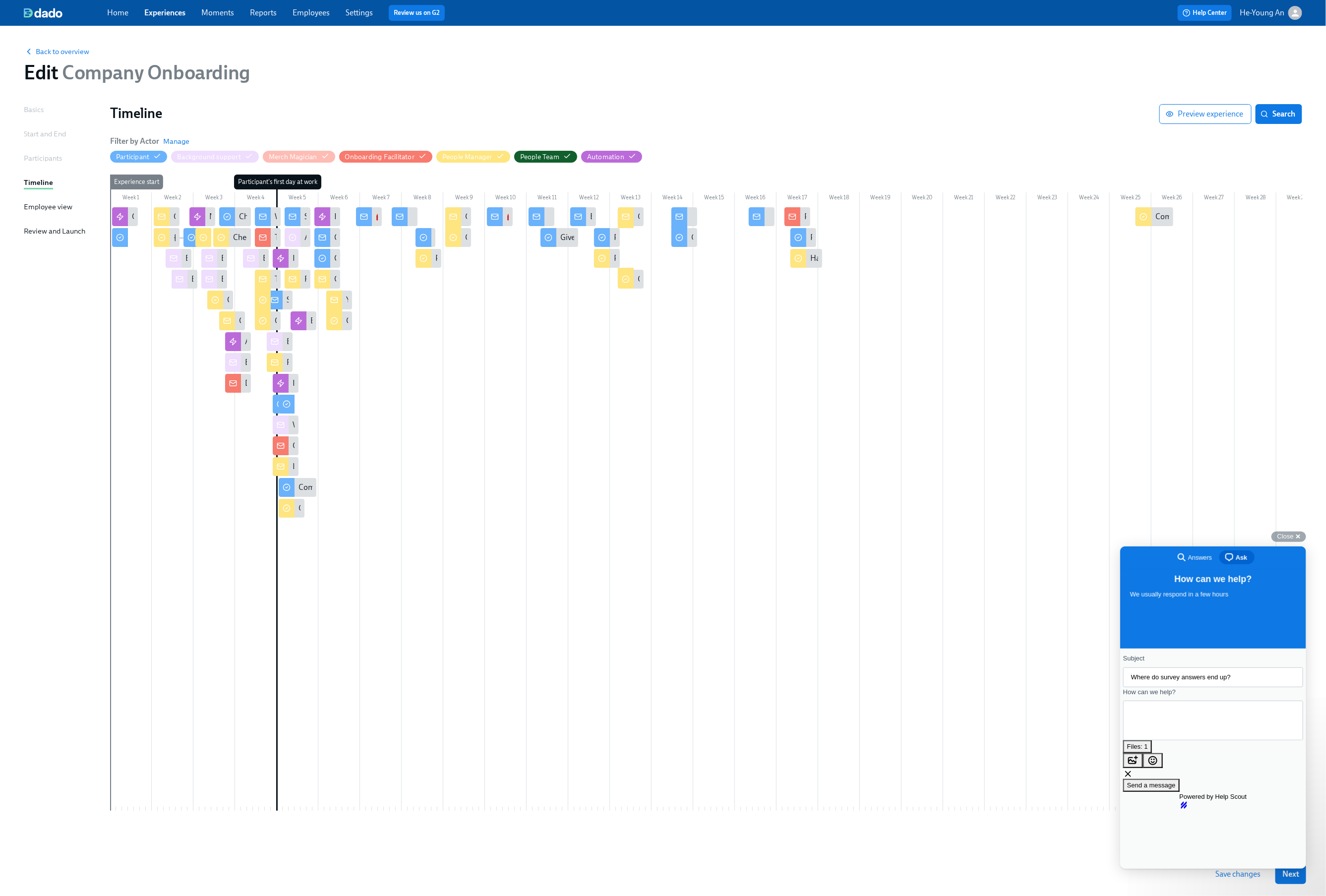
click at [1211, 719] on textarea "How can we help?" at bounding box center [1174, 720] width 89 height 35
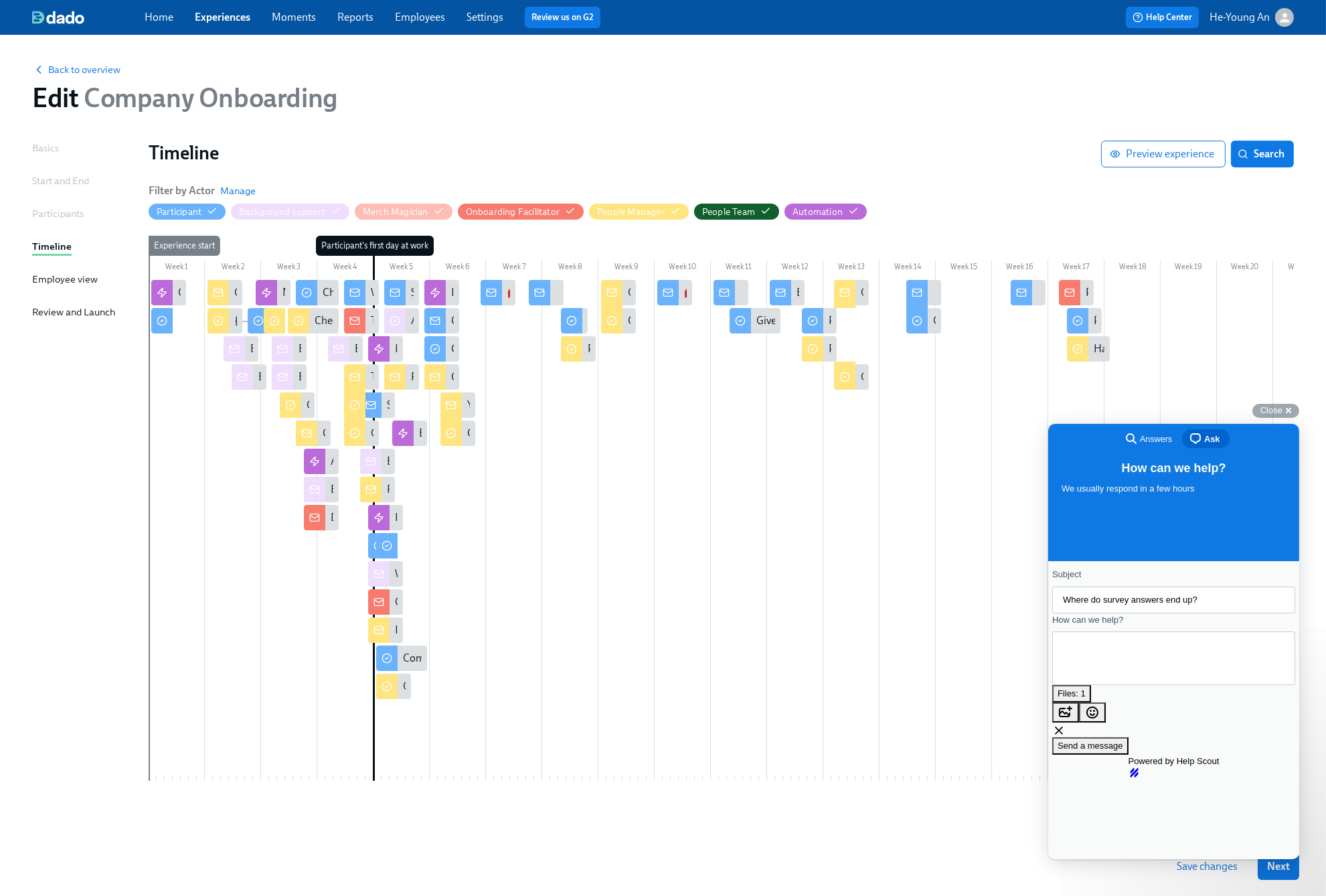
type textarea "i"
click at [1085, 764] on div "Files: 1" at bounding box center [1071, 770] width 28 height 13
click at [1211, 895] on div at bounding box center [1173, 895] width 251 height 0
click at [1121, 668] on textarea "Hi, Could you please let me know where the survey questions from our new joiner…" at bounding box center [1093, 696] width 60 height 76
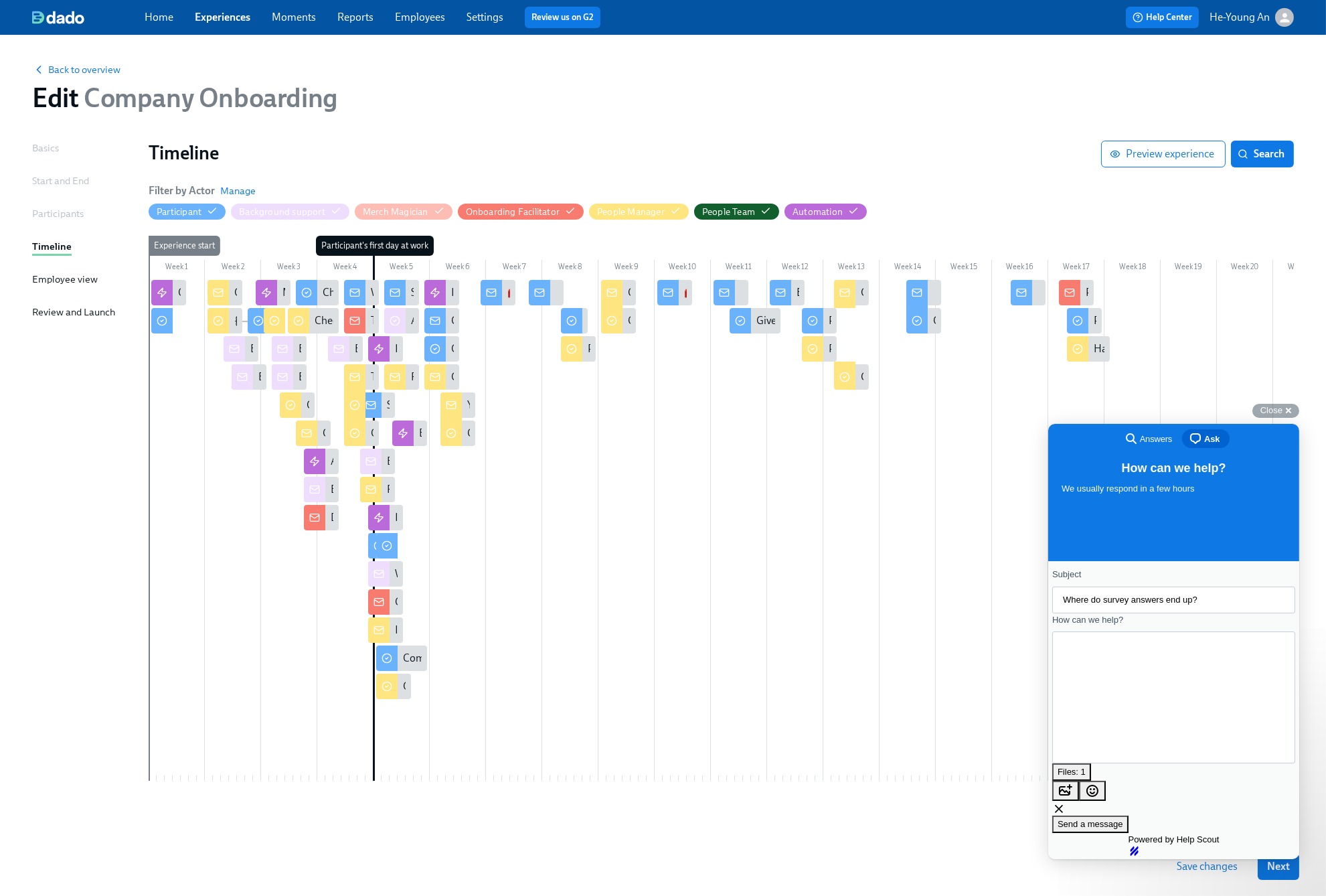
type textarea "Hi, Could you please let me know where the survey questions from our new joiner…"
click at [1122, 818] on span "Send a message" at bounding box center [1090, 823] width 66 height 10
